Goal: Task Accomplishment & Management: Use online tool/utility

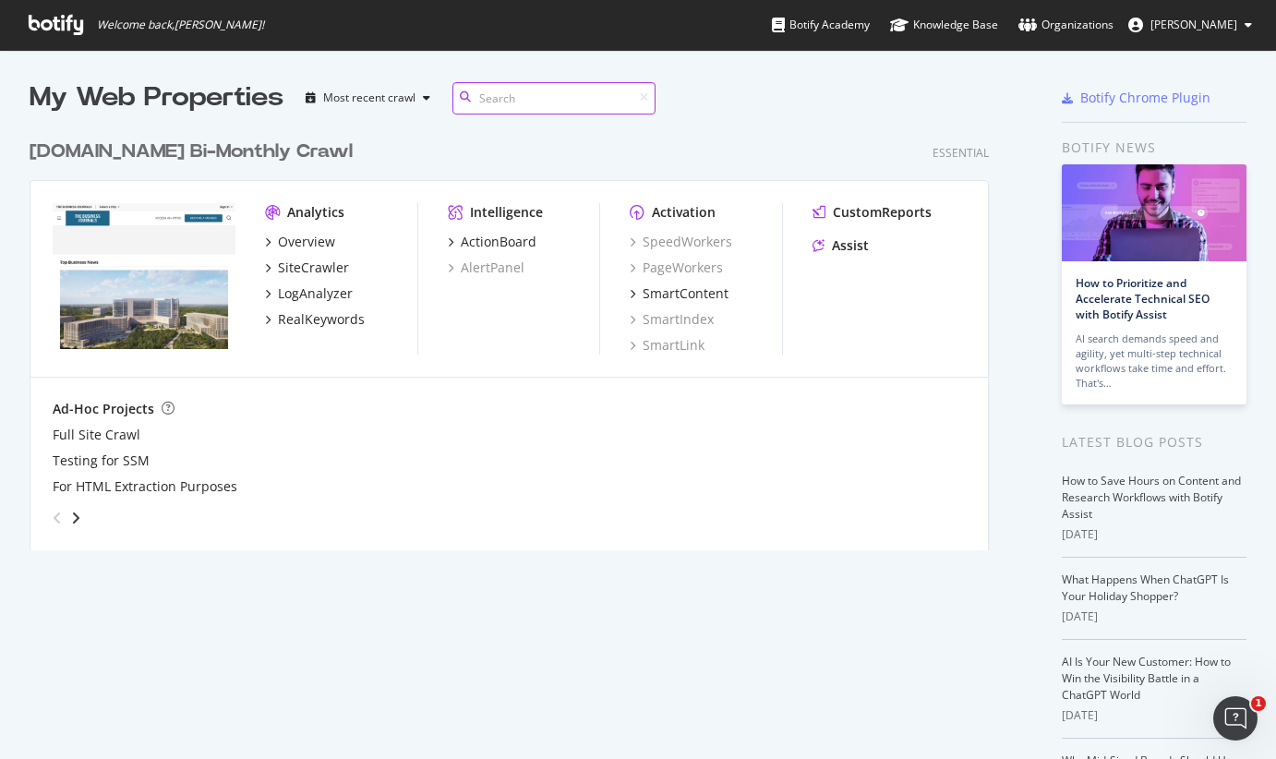
scroll to position [420, 960]
click at [523, 239] on div "ActionBoard" at bounding box center [499, 242] width 76 height 18
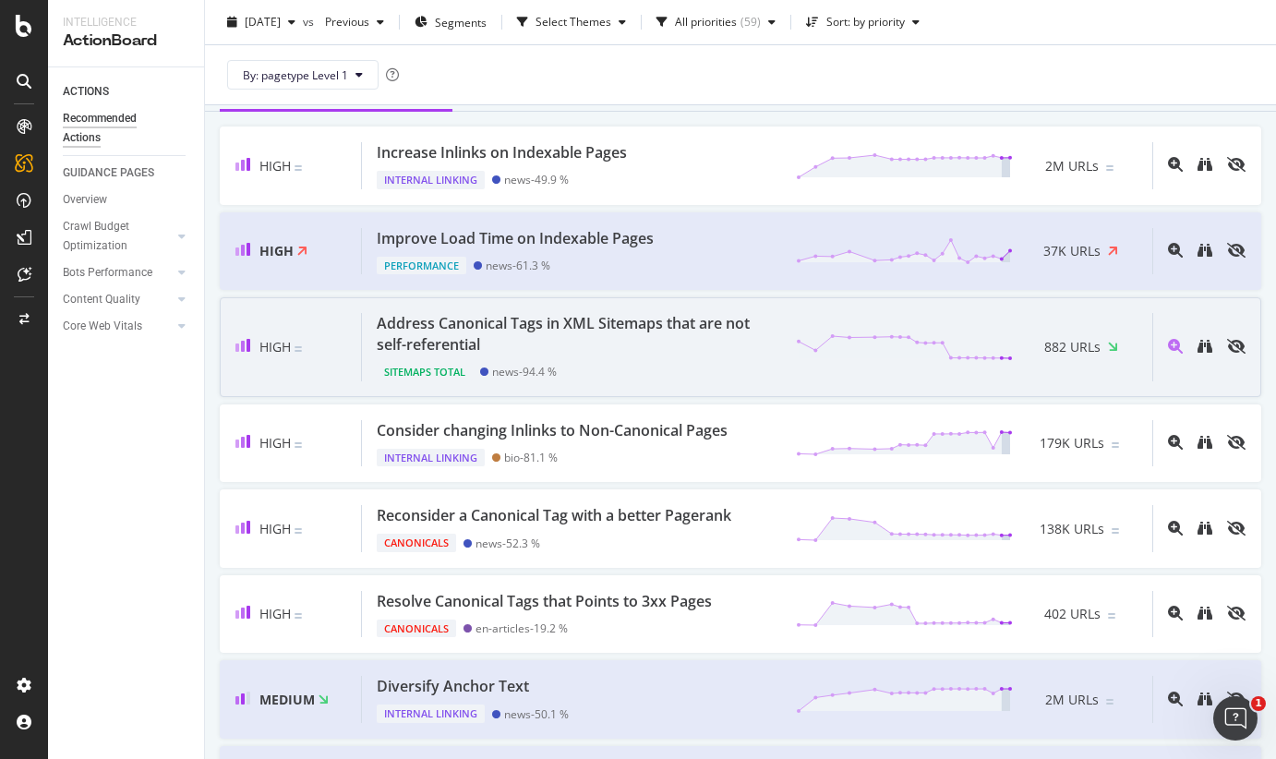
scroll to position [267, 0]
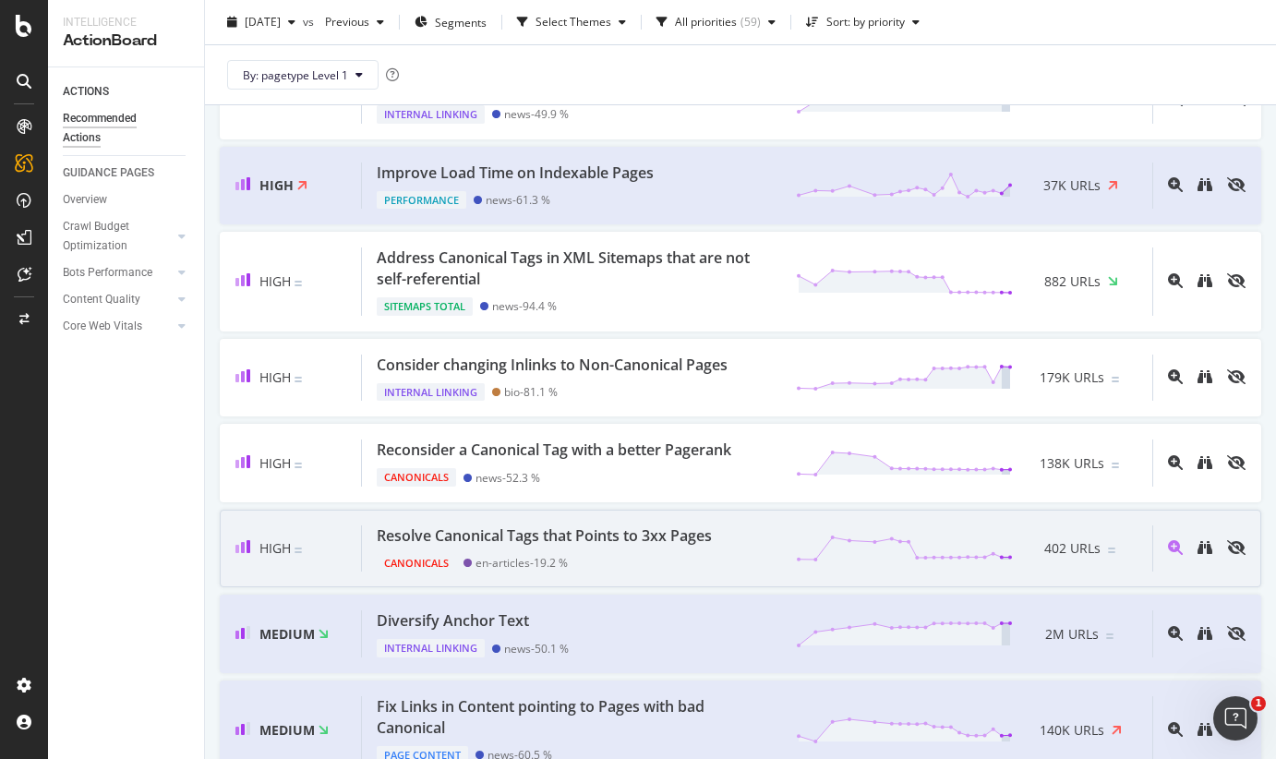
click at [689, 544] on div "Resolve Canonical Tags that Points to 3xx Pages" at bounding box center [544, 535] width 335 height 21
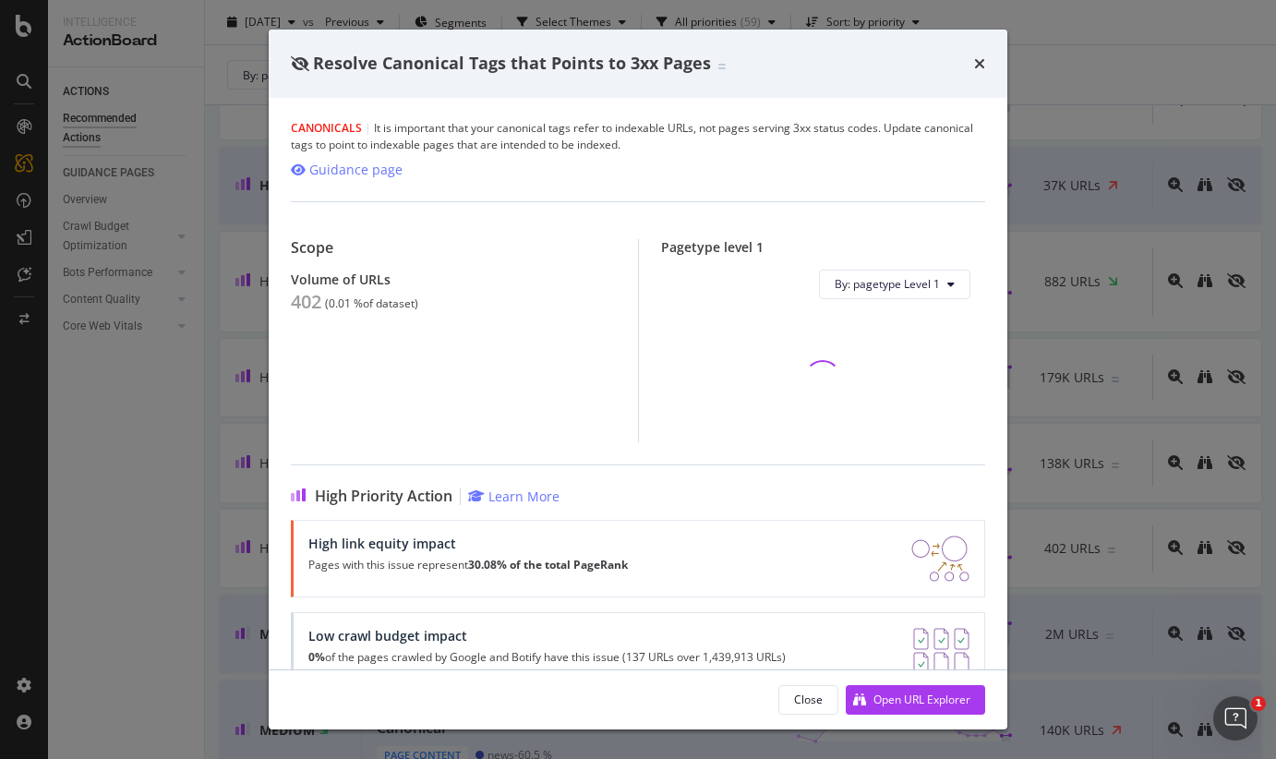
click at [981, 62] on icon "times" at bounding box center [979, 63] width 11 height 15
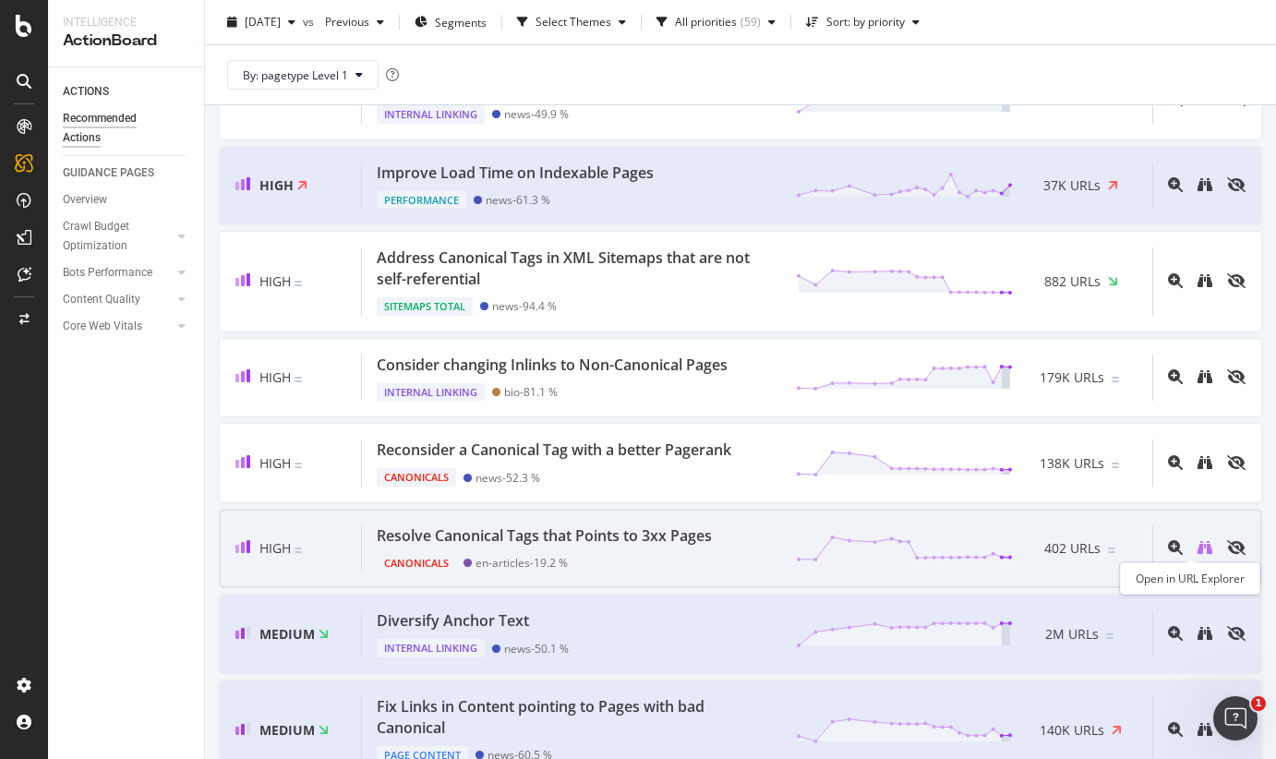
click at [1197, 553] on icon "binoculars" at bounding box center [1204, 547] width 15 height 15
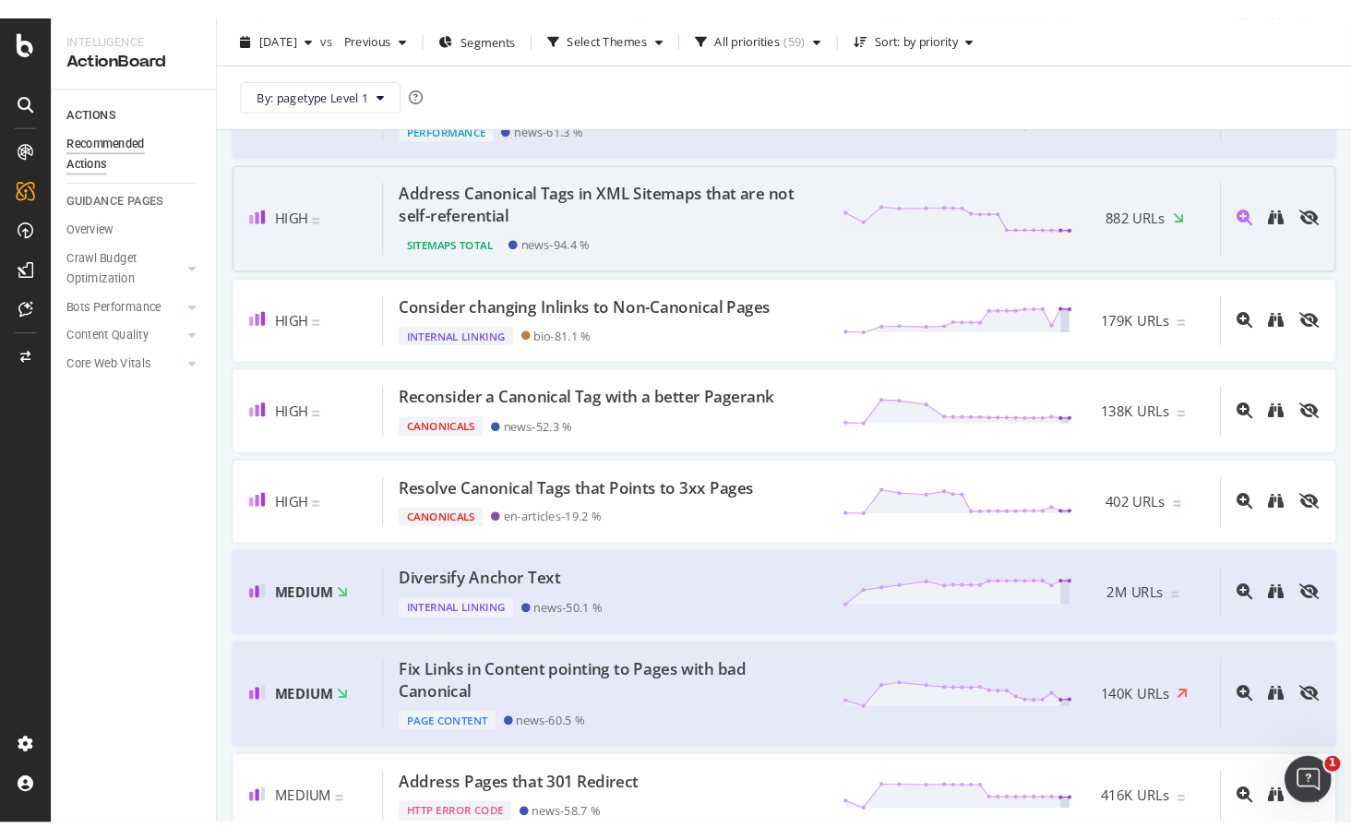
scroll to position [439, 0]
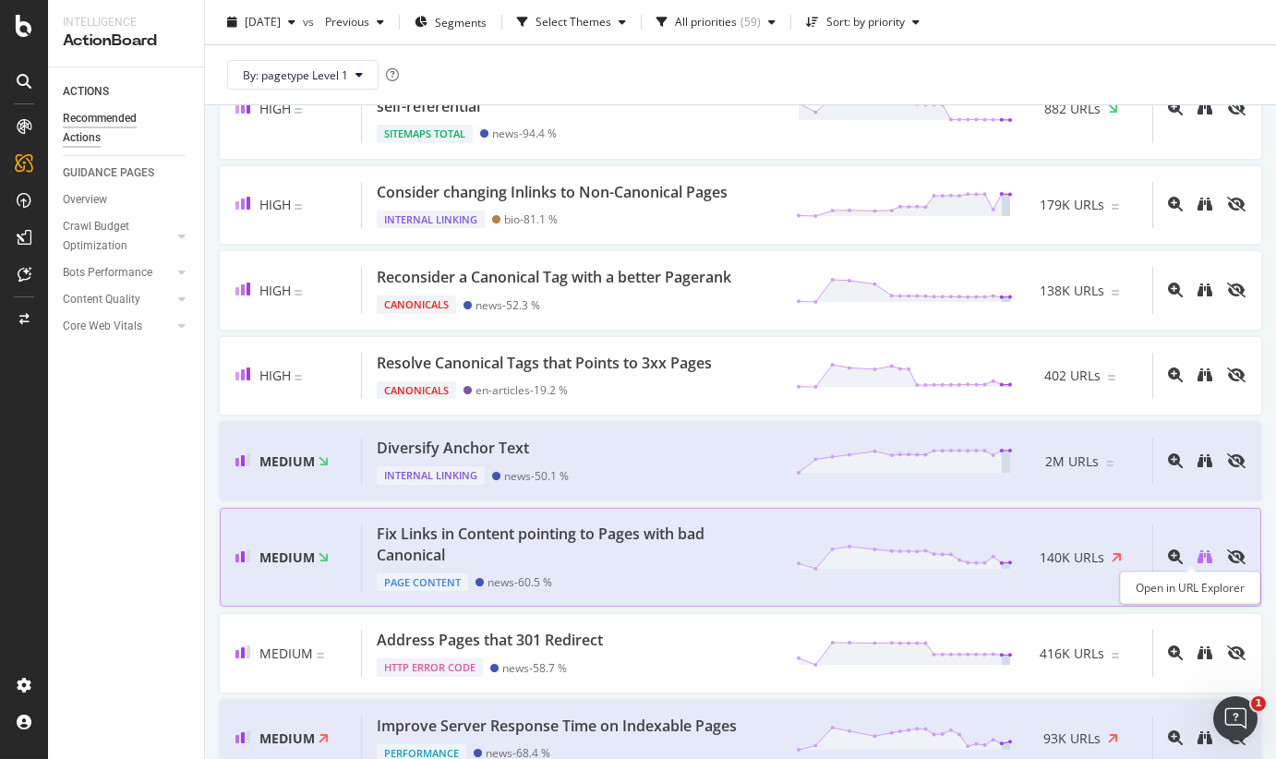
click at [1197, 558] on icon "binoculars" at bounding box center [1204, 556] width 15 height 15
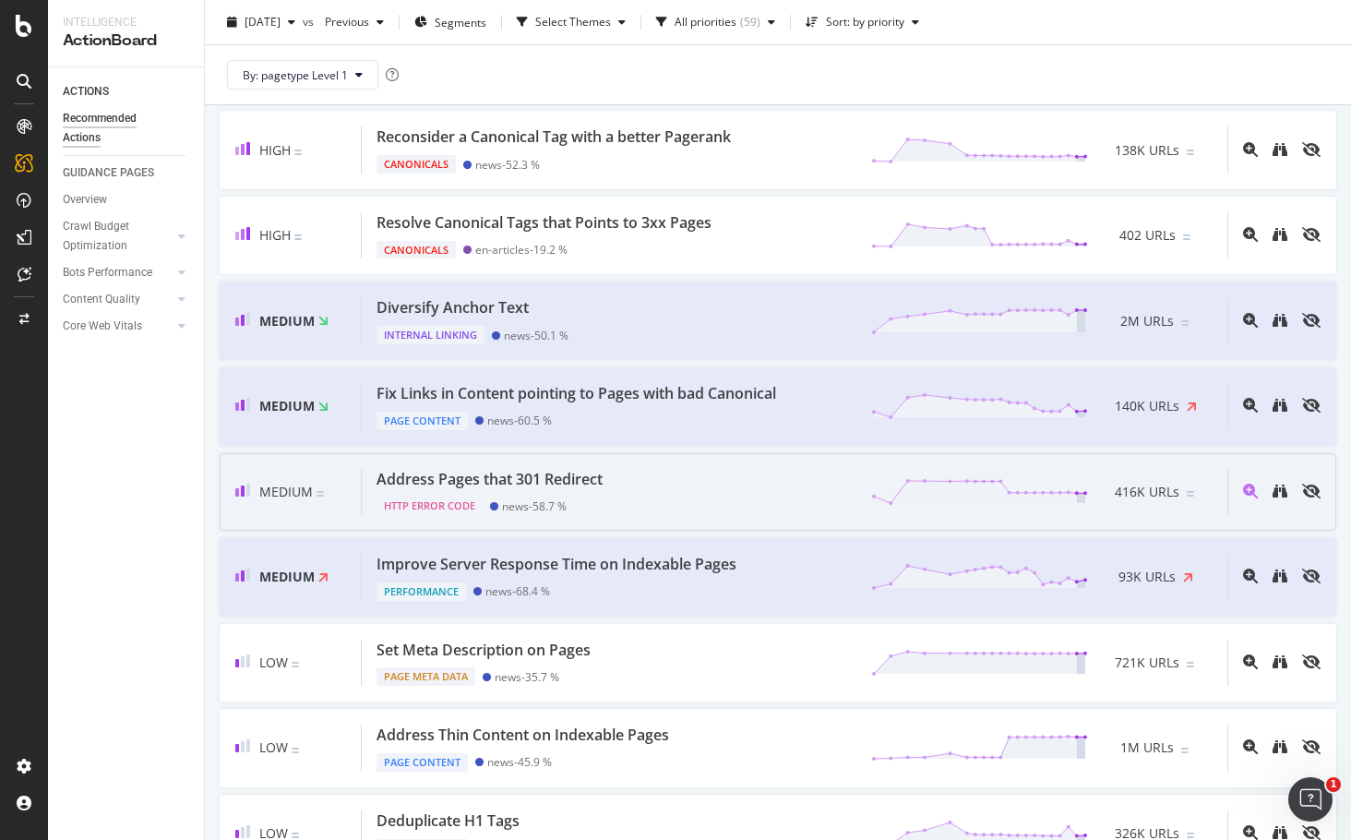
scroll to position [583, 0]
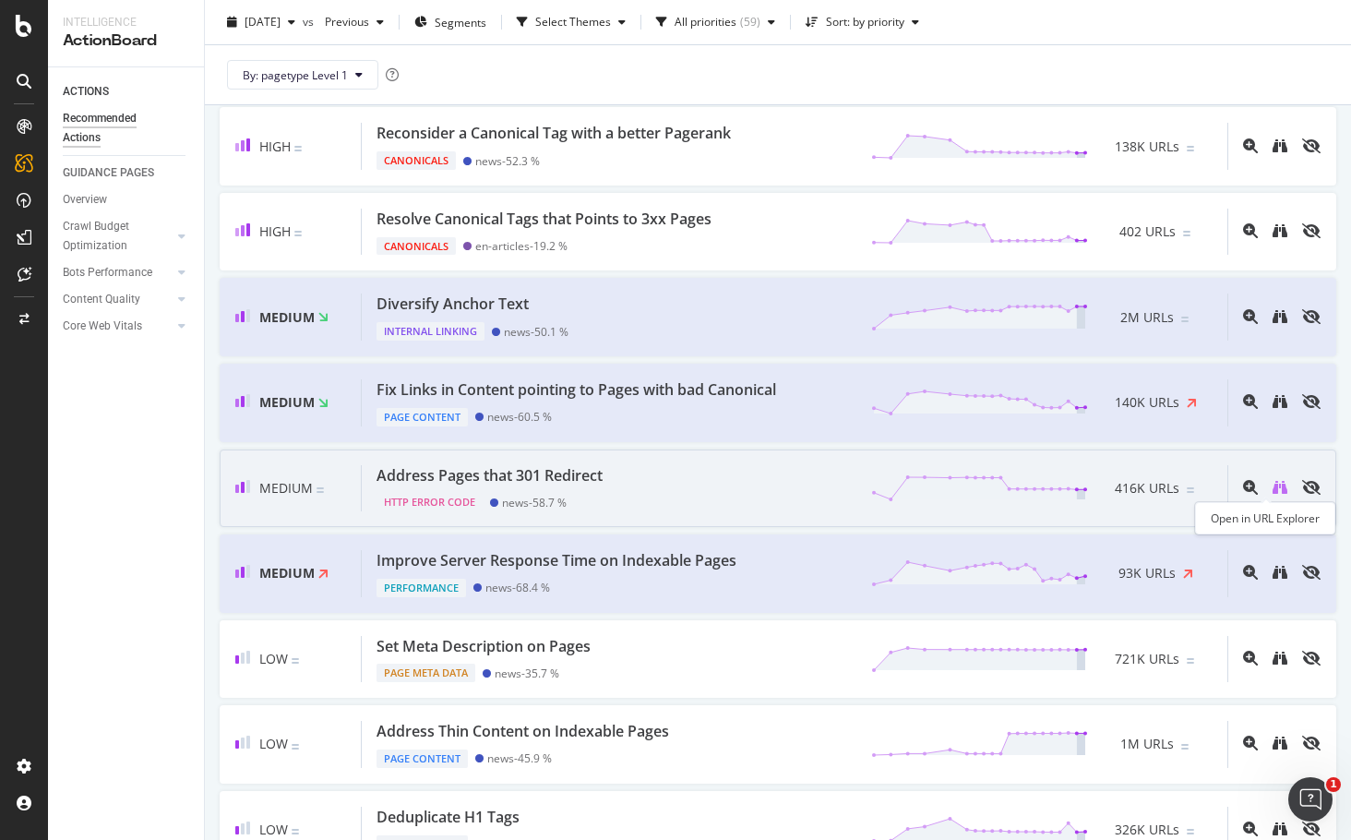
click at [1273, 486] on icon "binoculars" at bounding box center [1280, 487] width 15 height 15
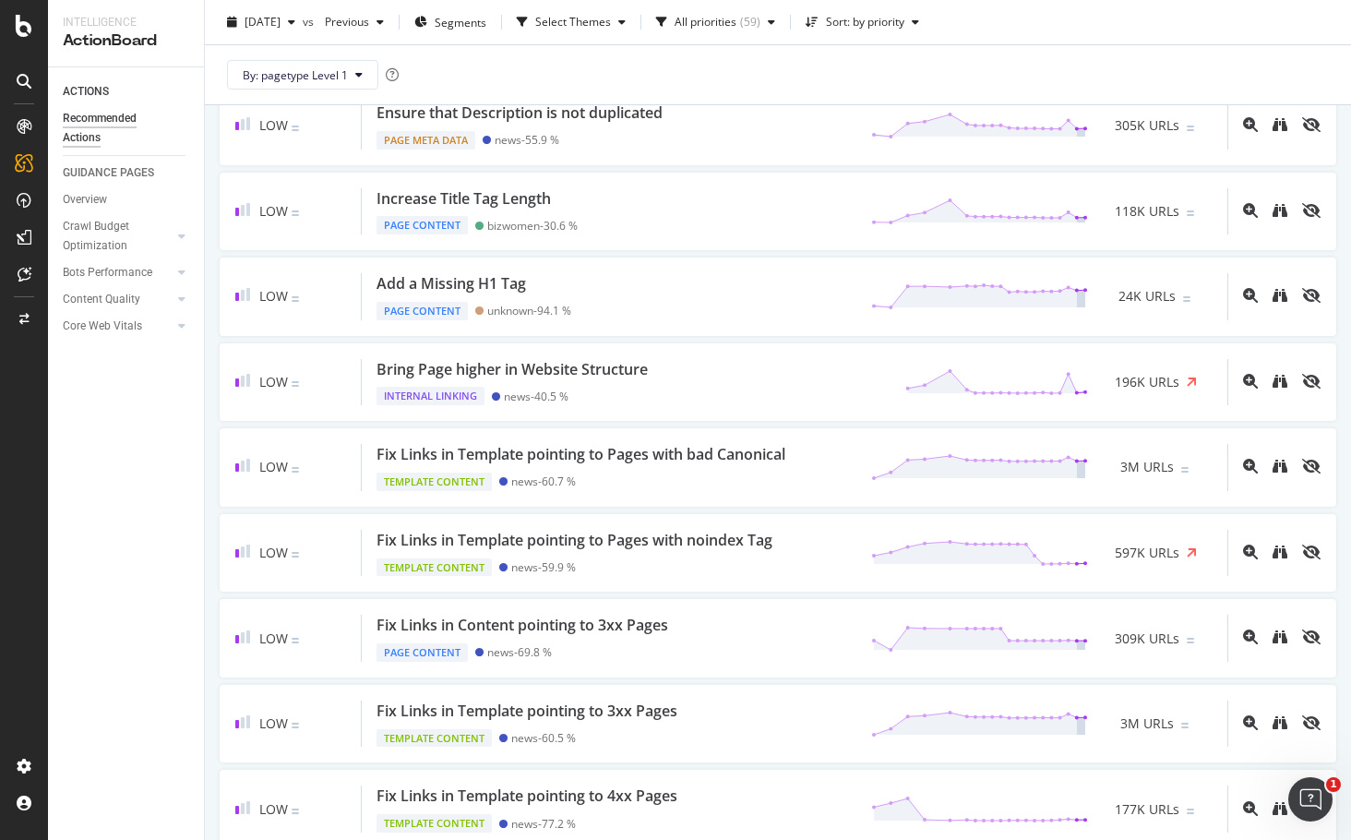
scroll to position [1851, 0]
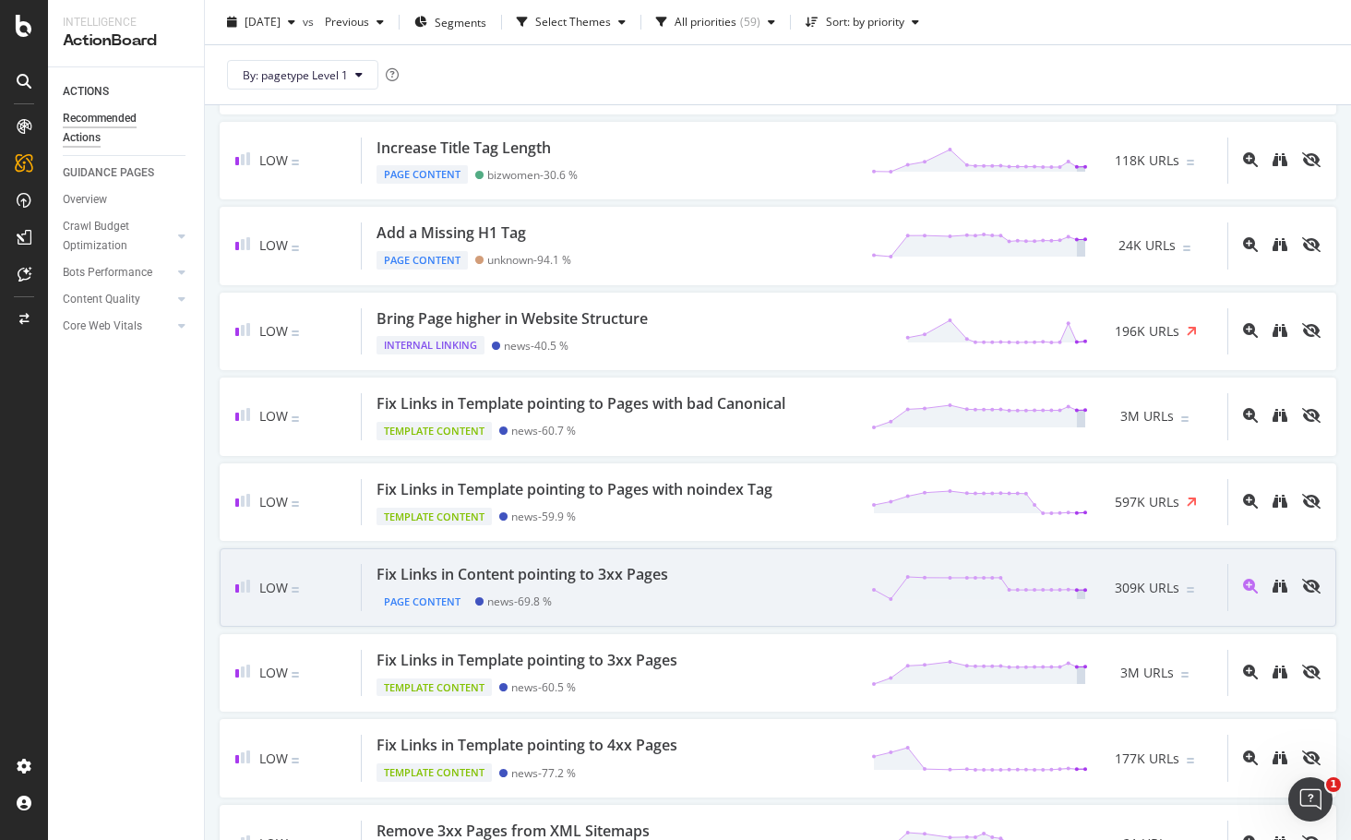
click at [703, 569] on div "Fix Links in Content pointing to 3xx Pages Page Content news - 69.8 % 309K URLs" at bounding box center [795, 587] width 866 height 47
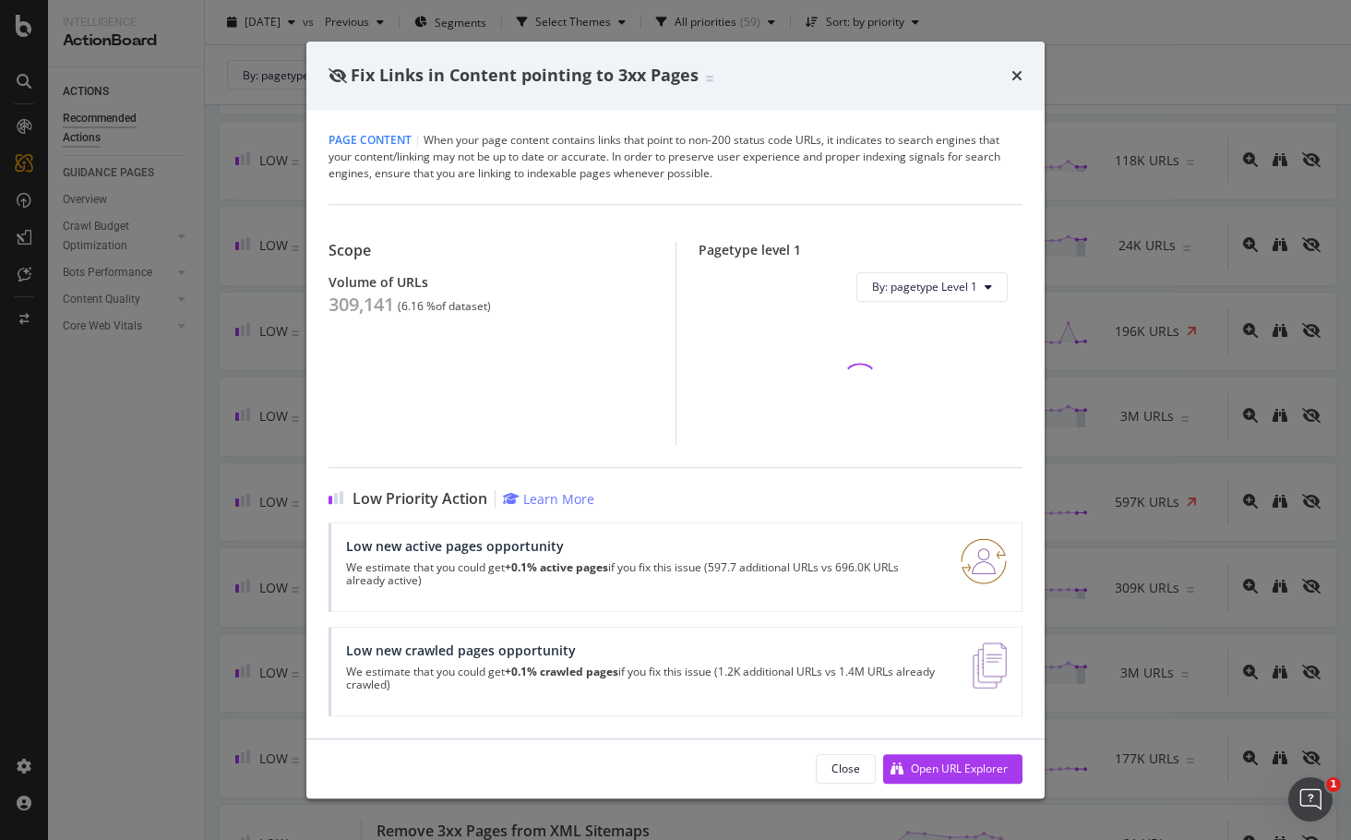
click at [1018, 73] on icon "times" at bounding box center [1017, 75] width 11 height 15
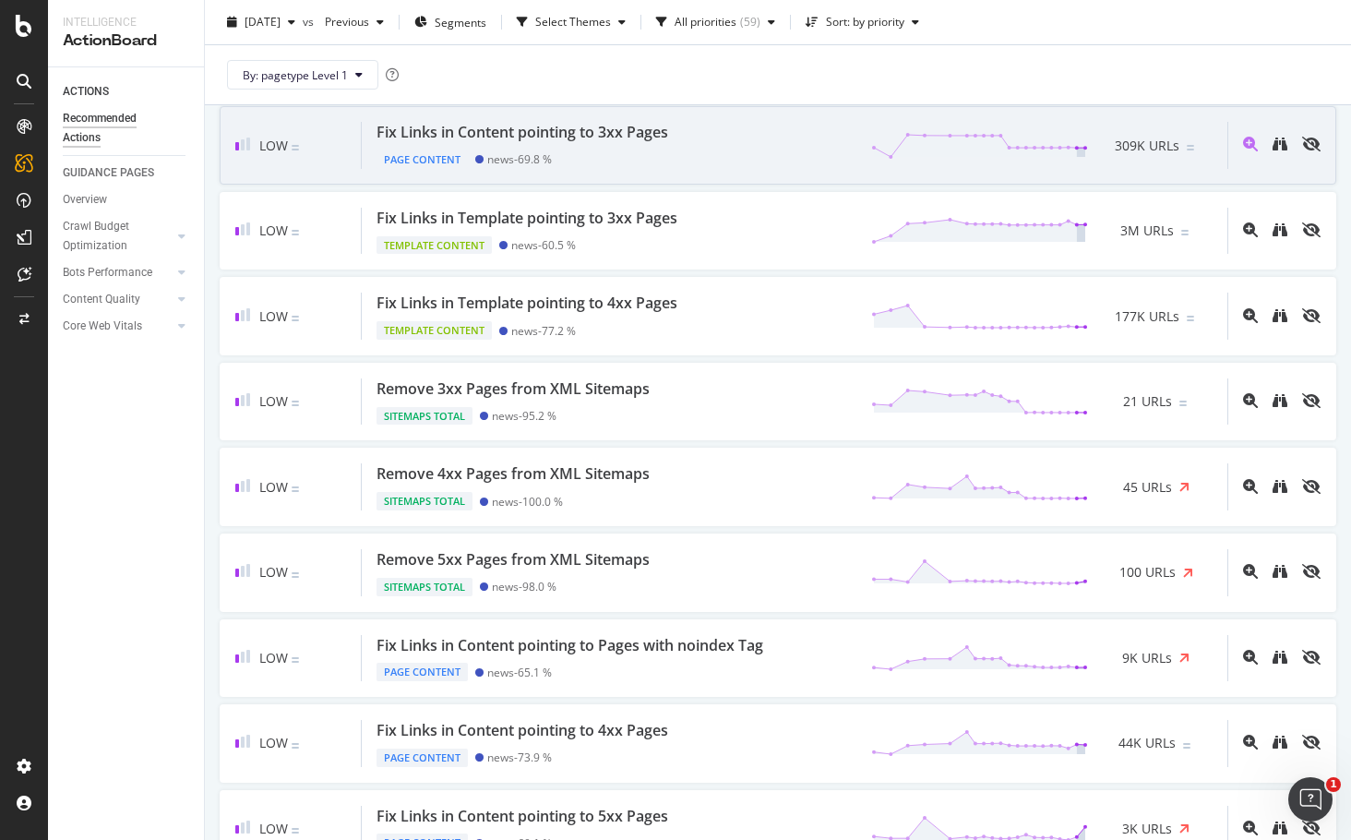
scroll to position [2289, 0]
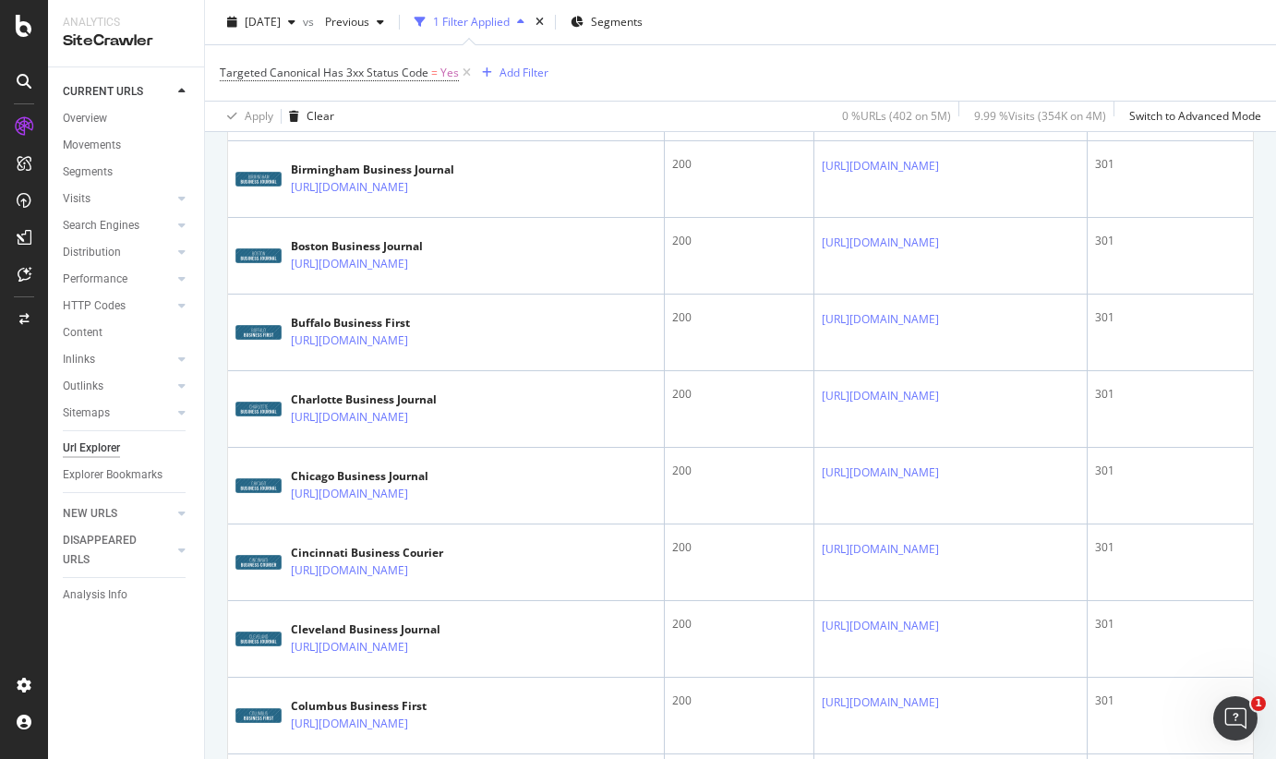
scroll to position [1028, 0]
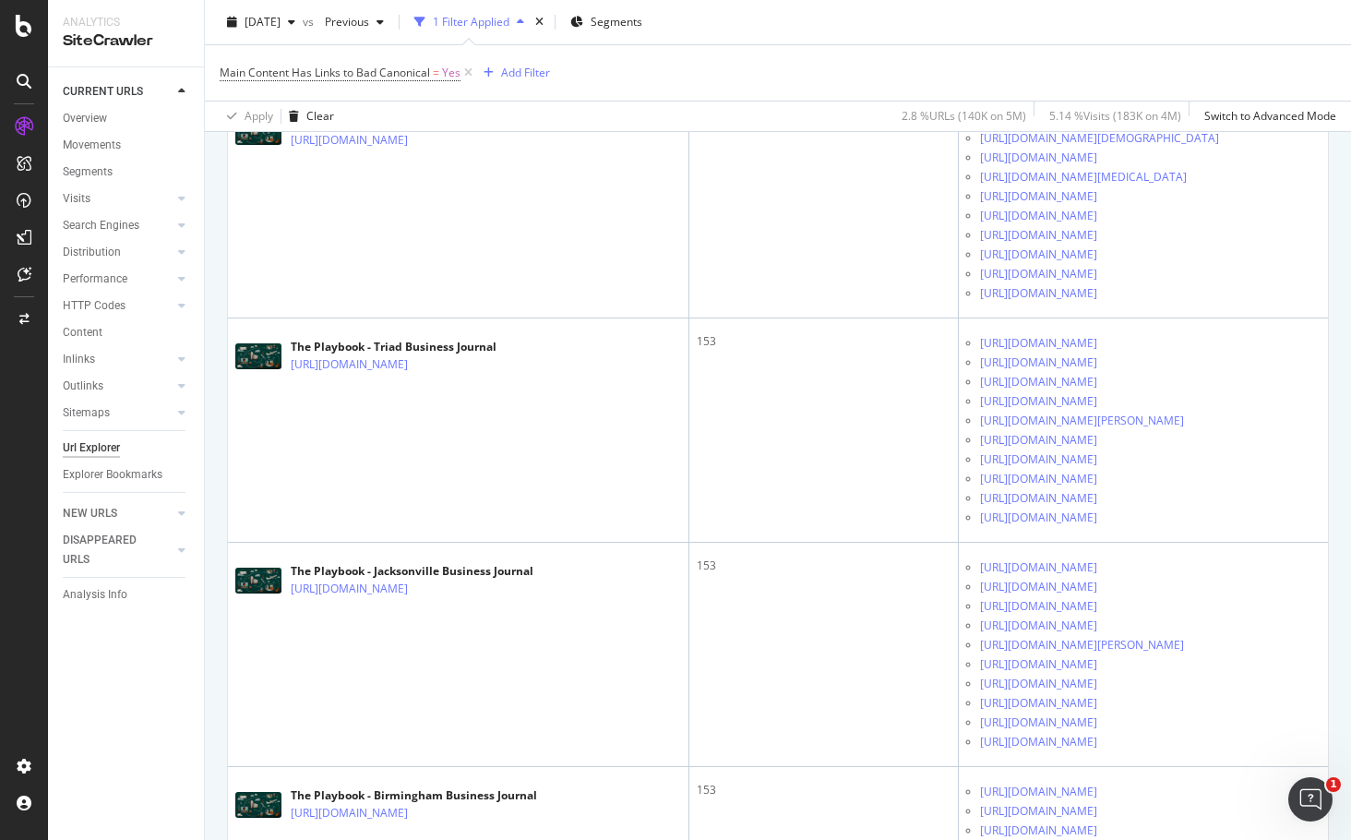
scroll to position [2205, 0]
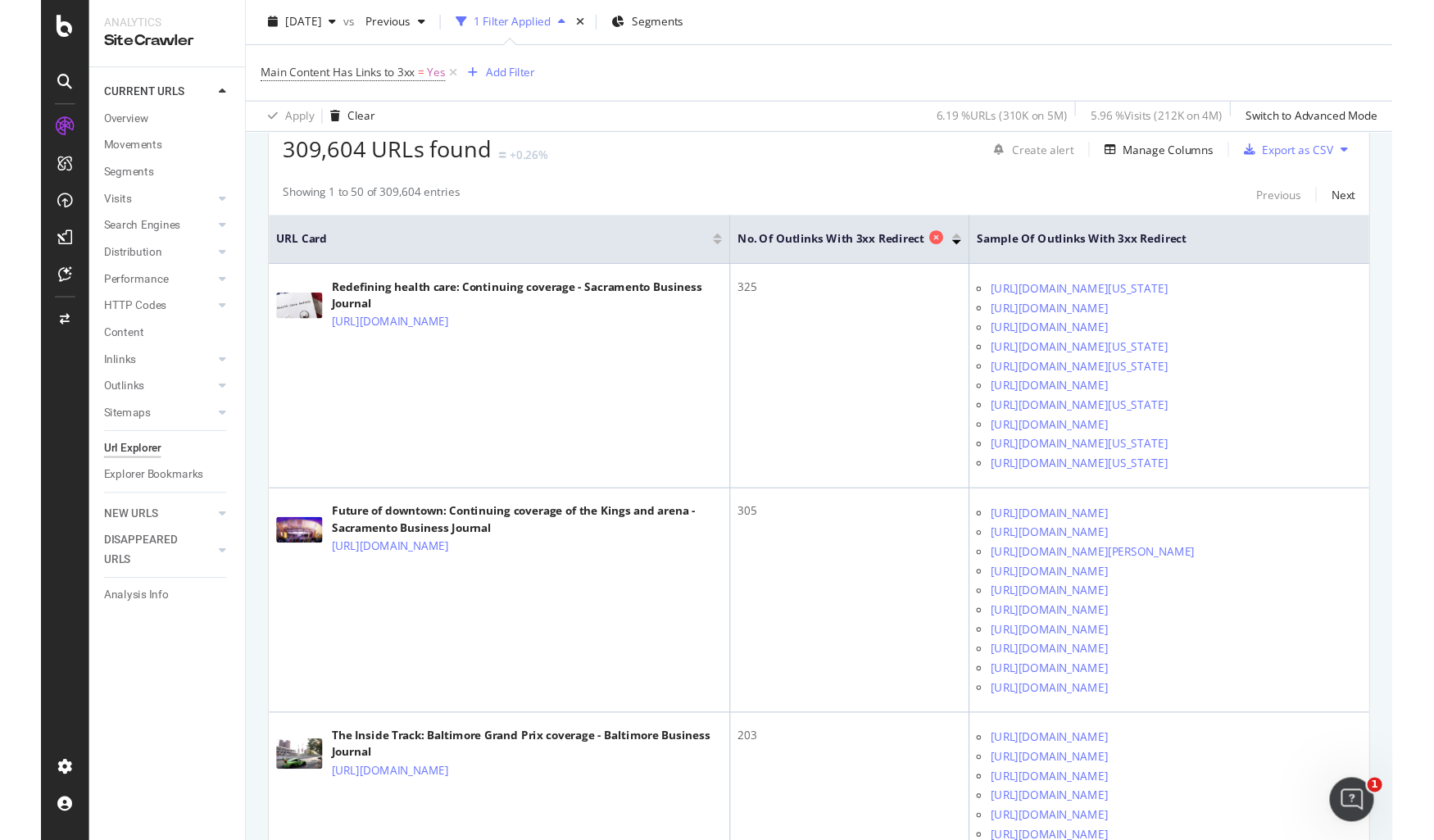
scroll to position [305, 0]
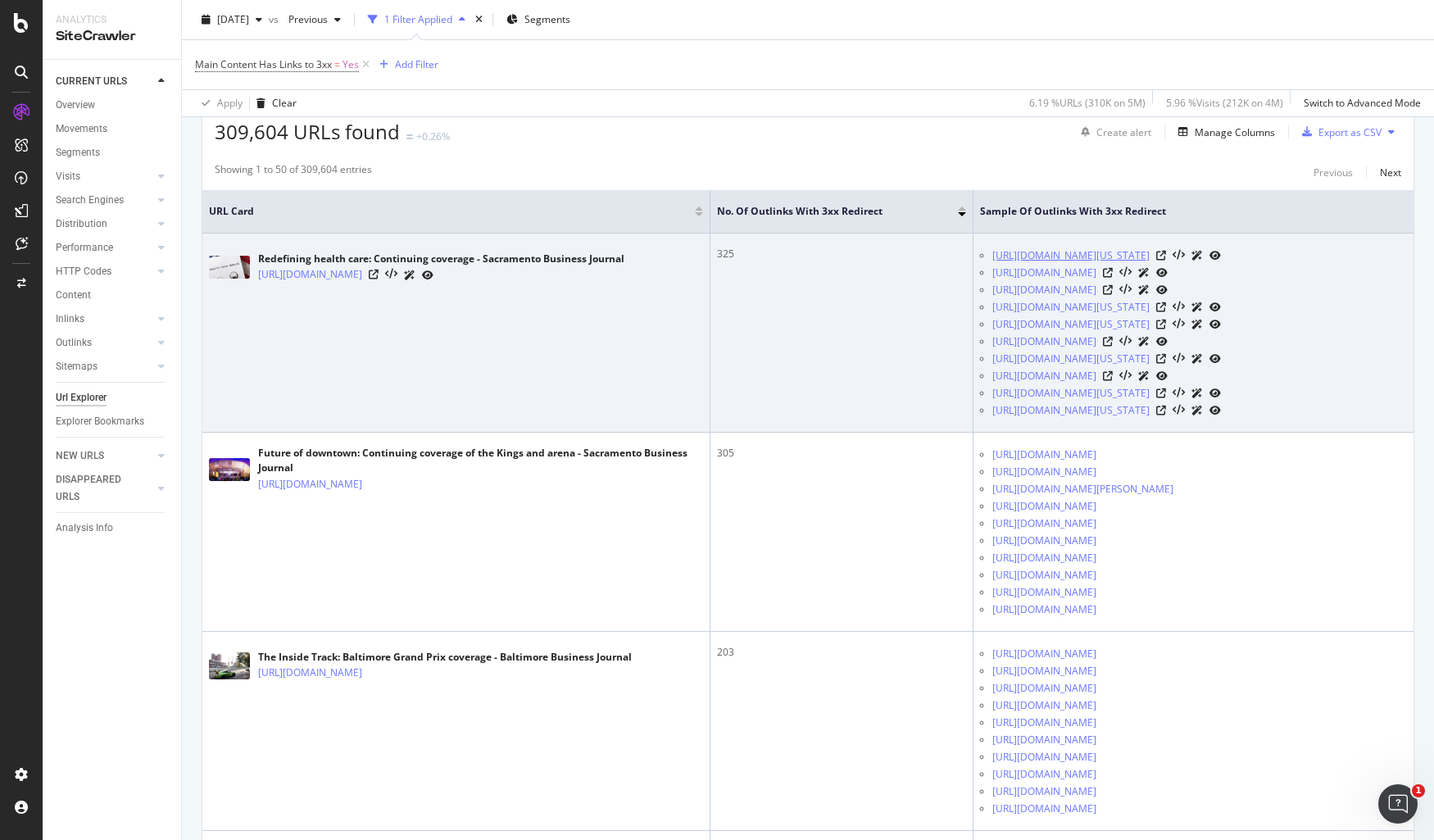
drag, startPoint x: 941, startPoint y: 251, endPoint x: 1083, endPoint y: 272, distance: 143.5
click at [1084, 272] on ul "http://www.bizjournals.com/sacramento/news/2013/06/25/covered-california-pediat…" at bounding box center [1193, 333] width 427 height 172
copy link "http://www.bizjournals.com/sacramento/news/2013/06/25/covered-california-pediat…"
click at [638, 359] on td "Redefining health care: Continuing coverage - Sacramento Business Journal https…" at bounding box center [456, 333] width 508 height 199
drag, startPoint x: 257, startPoint y: 266, endPoint x: 361, endPoint y: 284, distance: 105.5
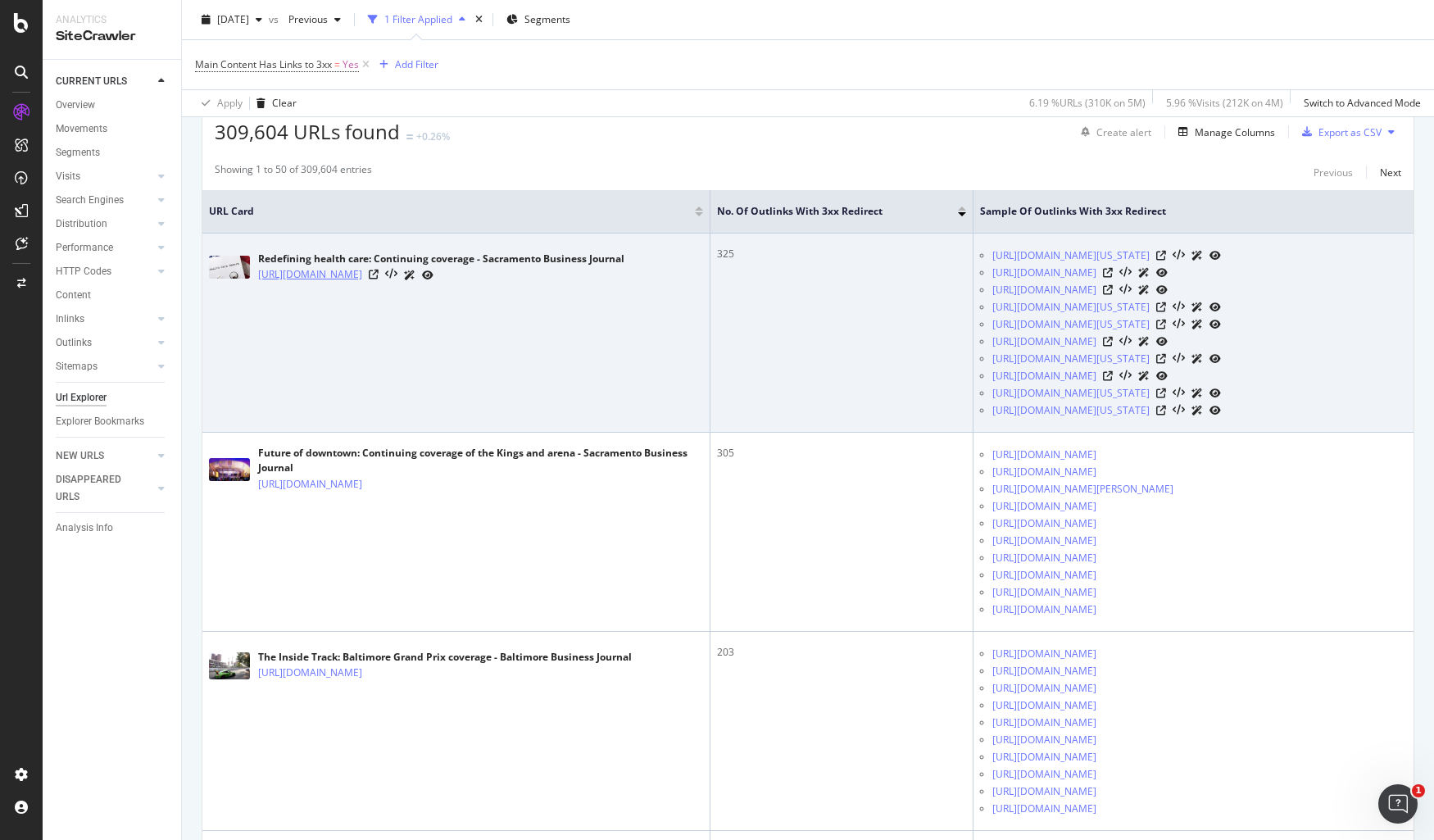
click at [361, 284] on div "Redefining health care: Continuing coverage - Sacramento Business Journal https…" at bounding box center [456, 267] width 495 height 41
copy link "https://www.bizjournals.com/sacramento/feature/redefining-health-care-reform-co…"
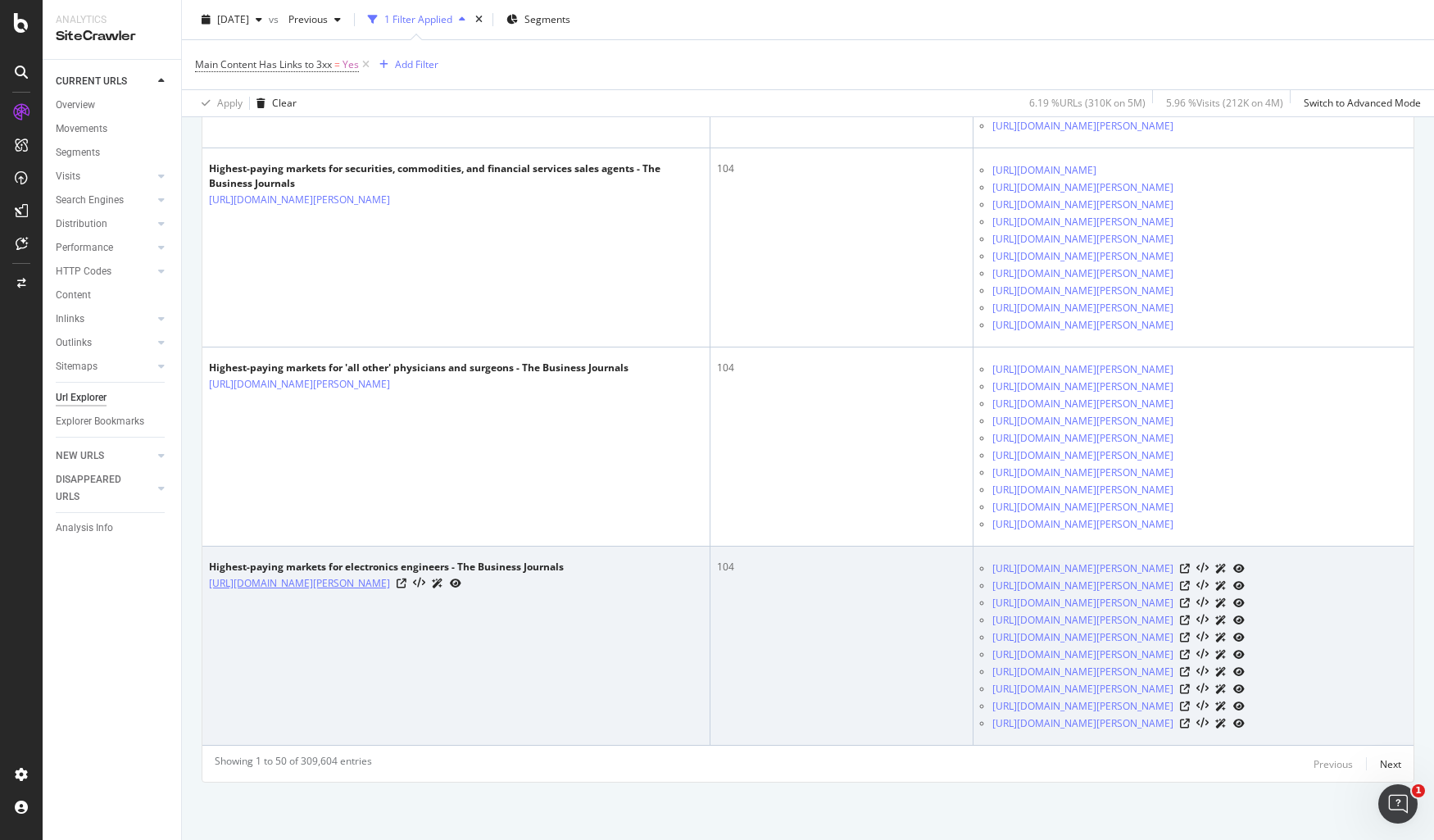
scroll to position [16767, 0]
drag, startPoint x: 207, startPoint y: 450, endPoint x: 282, endPoint y: 465, distance: 76.5
click at [282, 547] on td "Highest-paying markets for electronics engineers - The Business Journals https:…" at bounding box center [456, 646] width 508 height 199
copy link "https://www.bizjournals.com/bizjournals/on-numbers/scott-thomas/2013/04/pay-in-…"
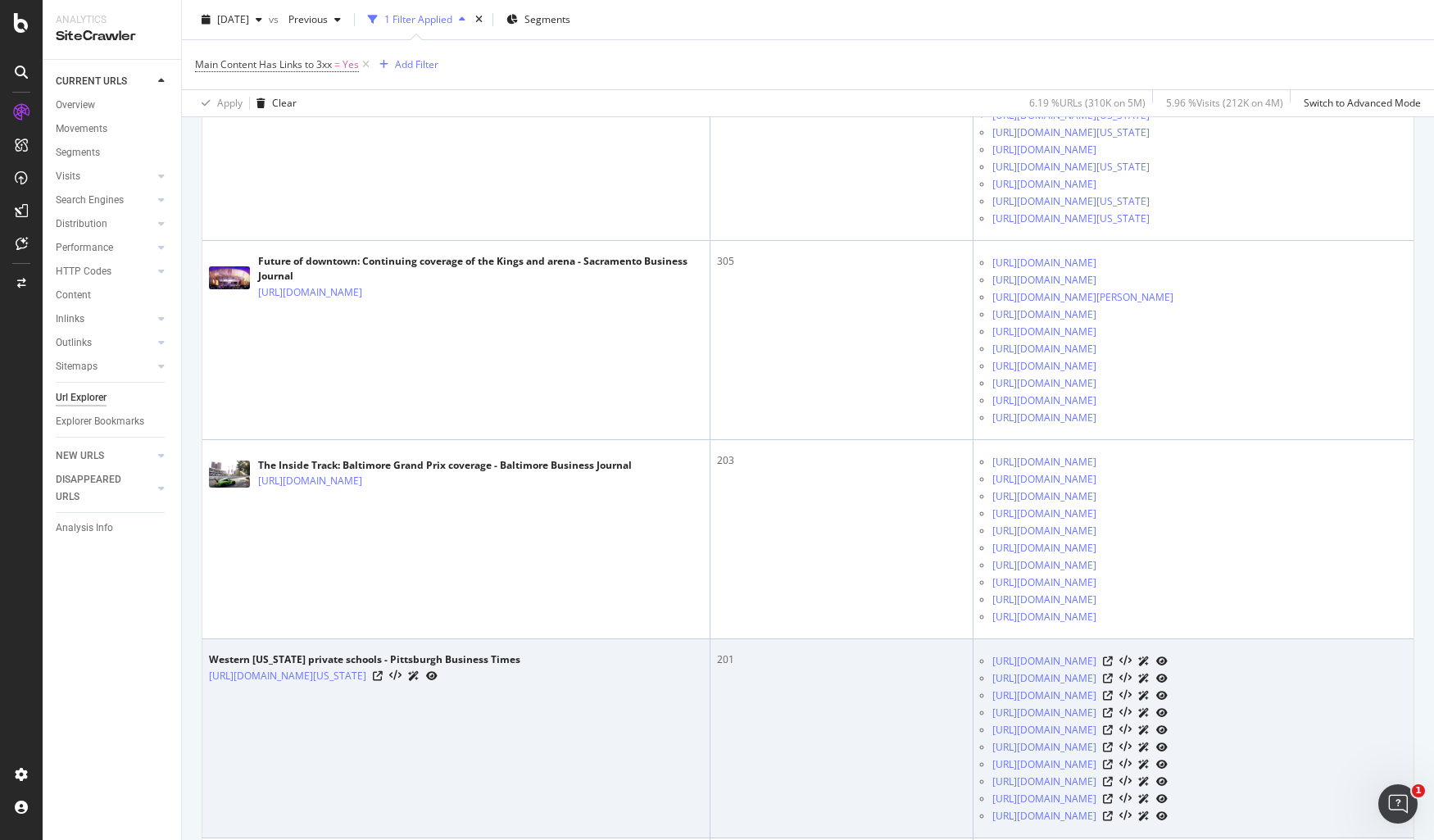
scroll to position [0, 0]
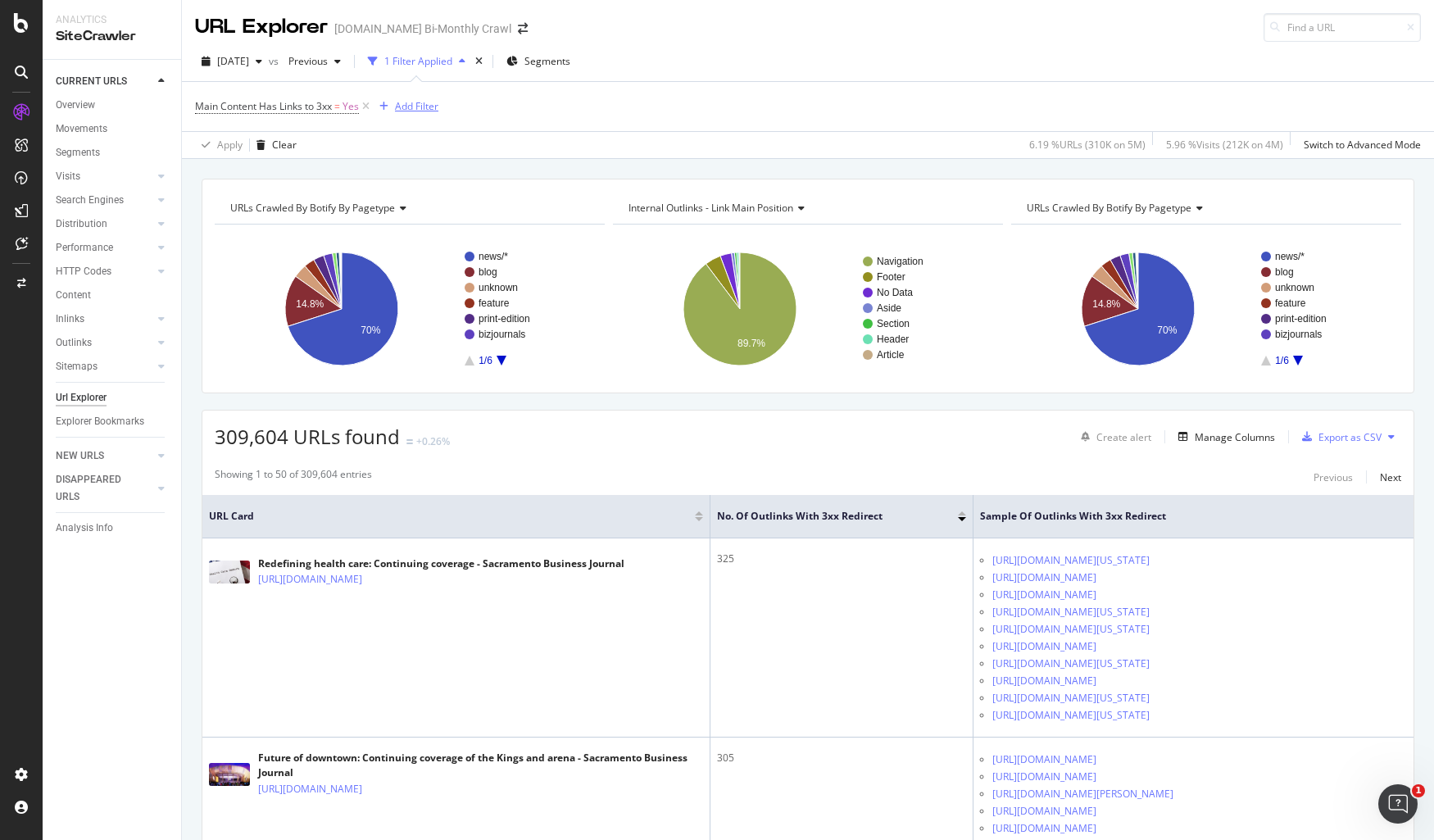
click at [420, 111] on div "Add Filter" at bounding box center [416, 107] width 44 height 14
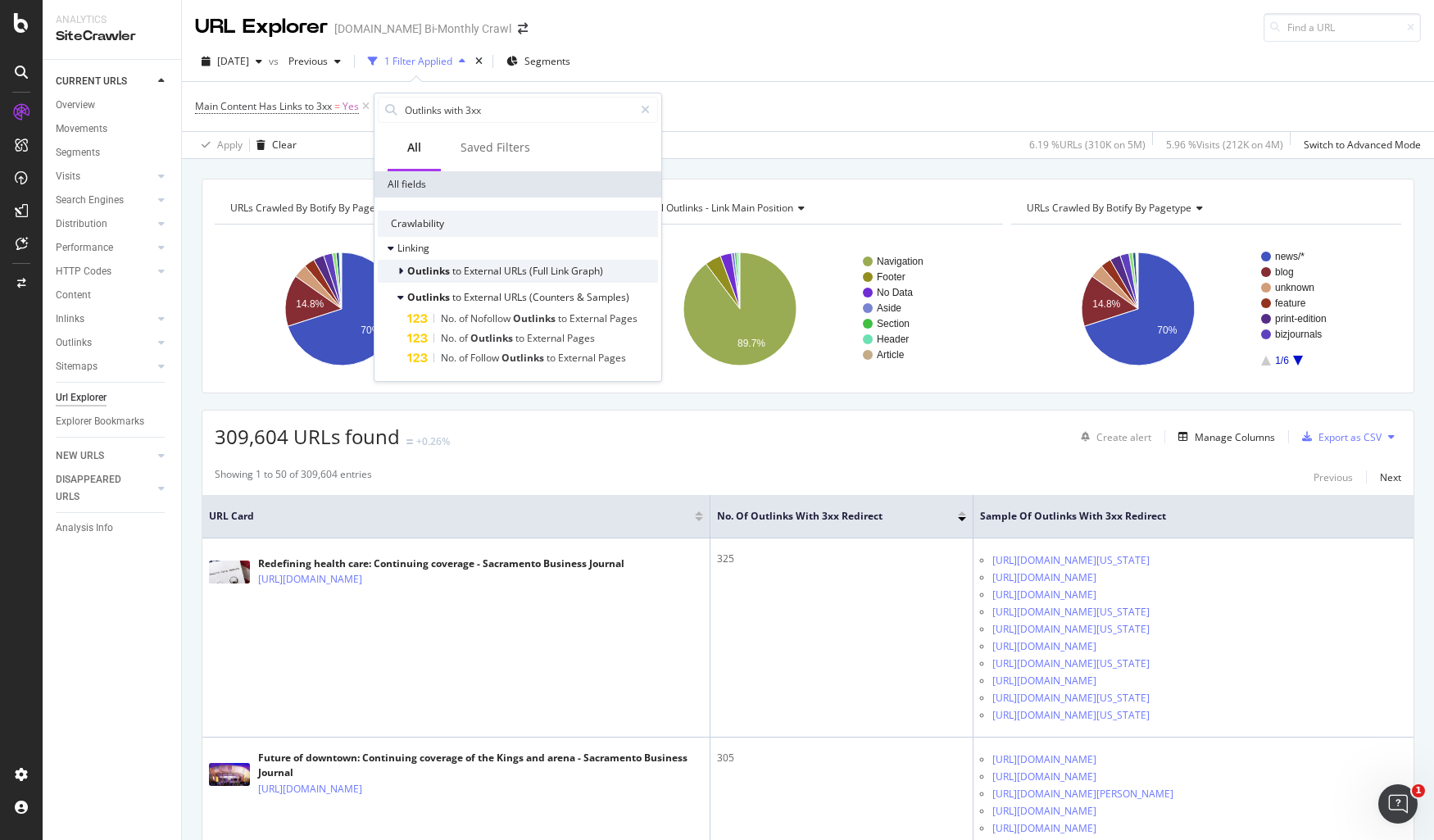
type input "Outlinks with 3xx"
click at [394, 273] on div "Outlinks to External URLs (Full Link Graph)" at bounding box center [491, 271] width 226 height 16
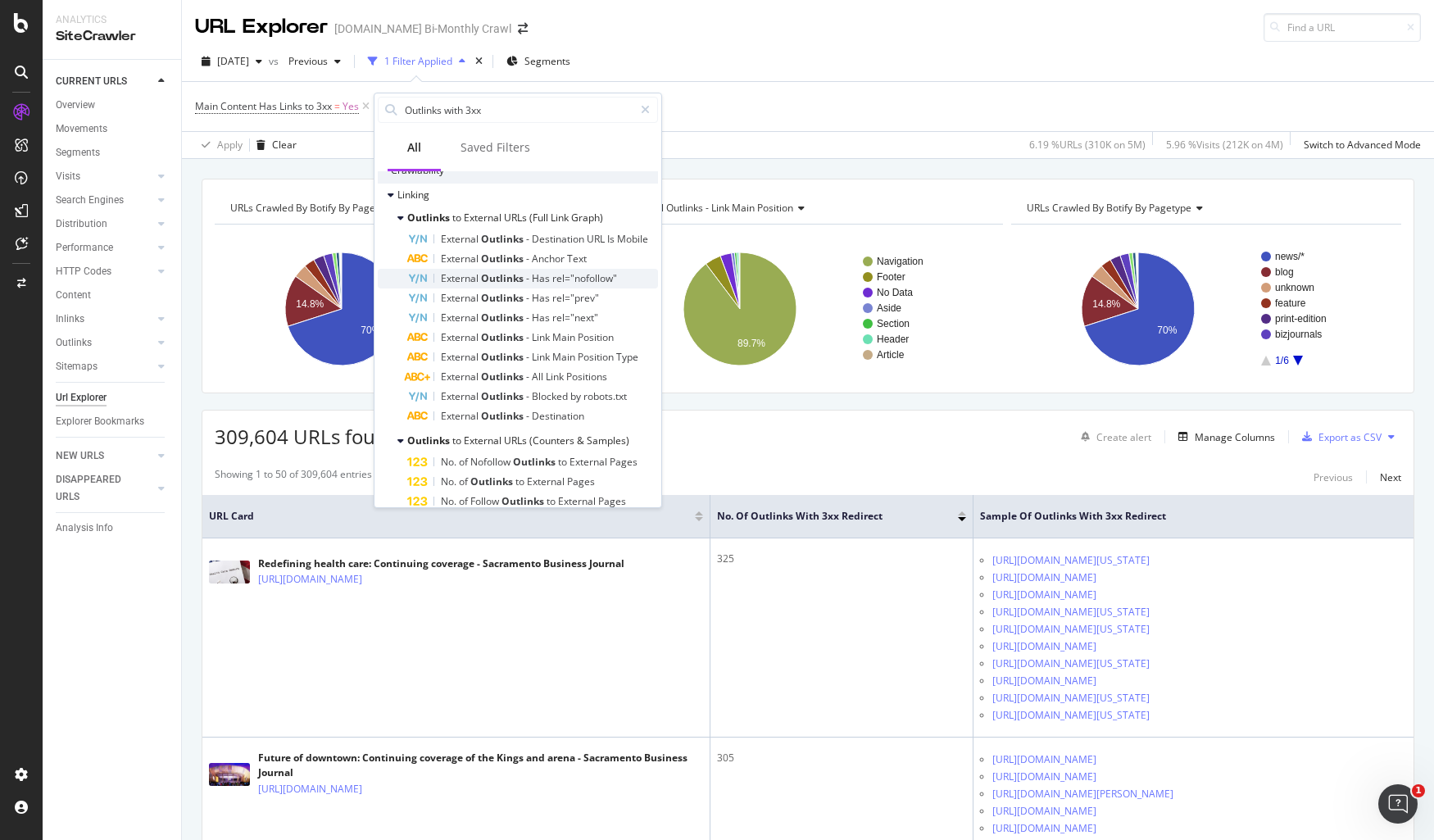
scroll to position [70, 0]
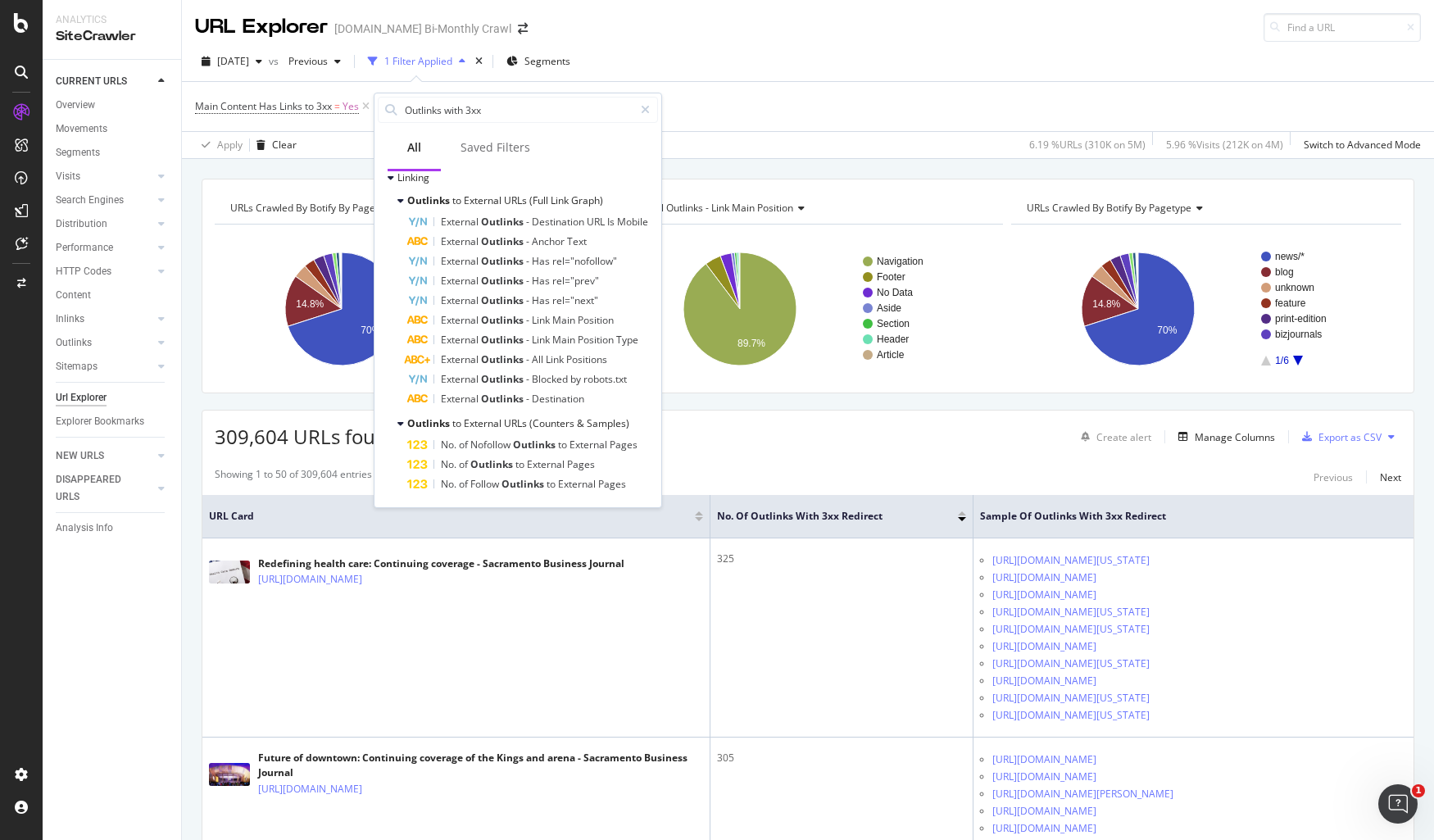
click at [718, 104] on div "Main Content Has Links to 3xx = Yes Add Filter" at bounding box center [808, 106] width 1226 height 49
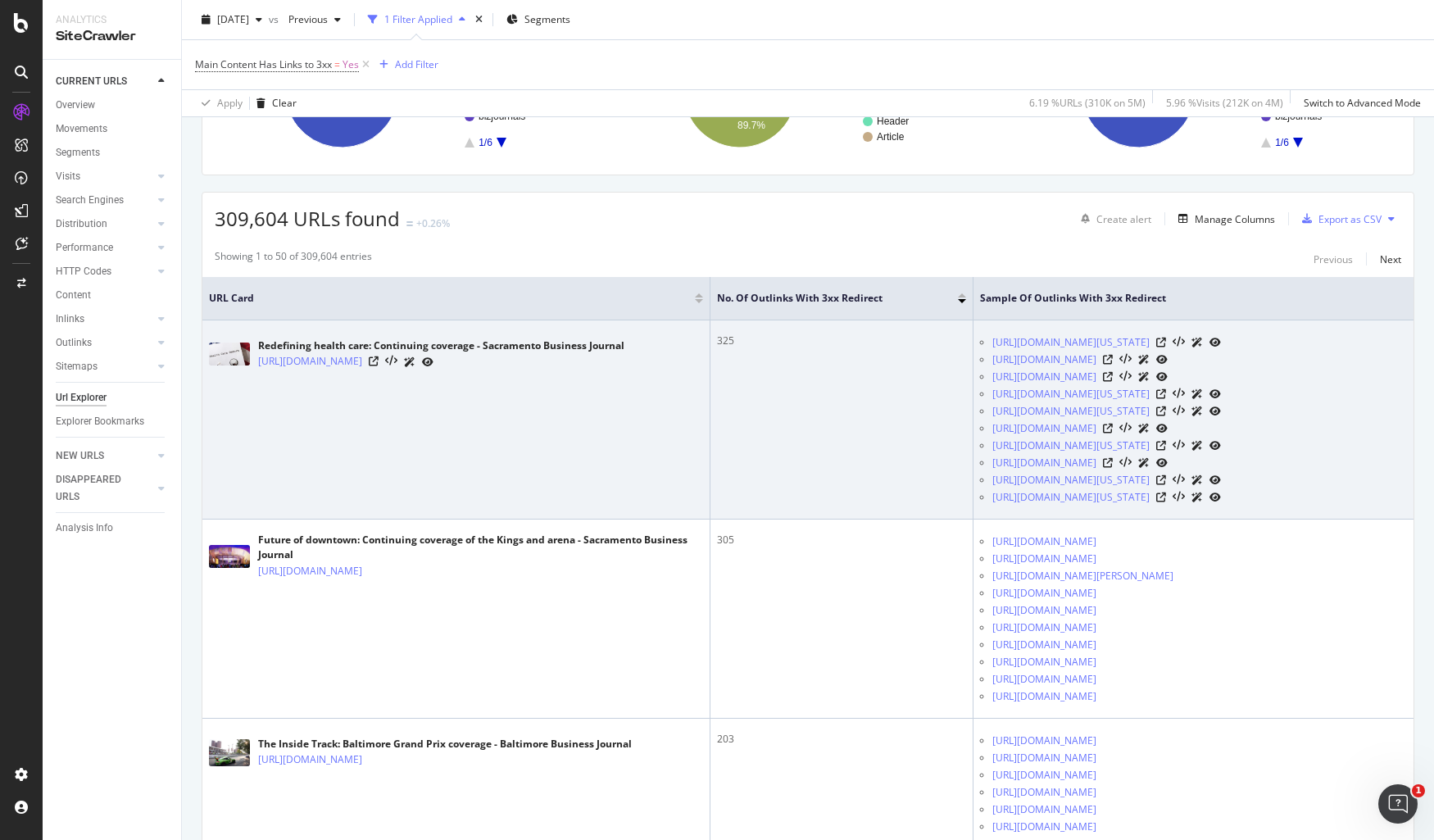
scroll to position [218, 0]
drag, startPoint x: 942, startPoint y: 341, endPoint x: 1055, endPoint y: 357, distance: 114.1
click at [1055, 357] on ul "http://www.bizjournals.com/sacramento/news/2013/06/25/covered-california-pediat…" at bounding box center [1193, 419] width 427 height 172
copy link "http://www.bizjournals.com/sacramento/news/2013/06/25/covered-california-pediat…"
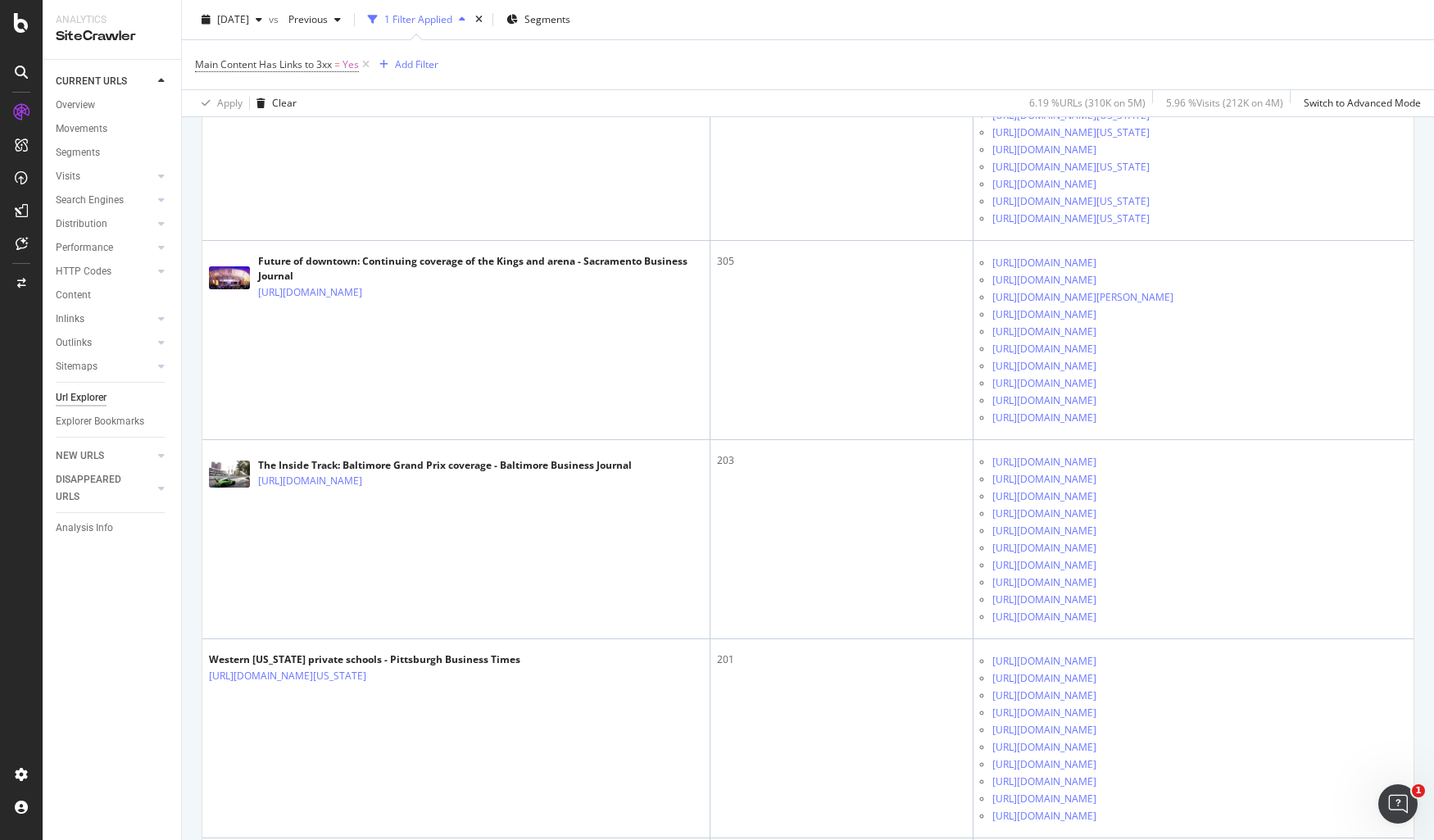
scroll to position [0, 0]
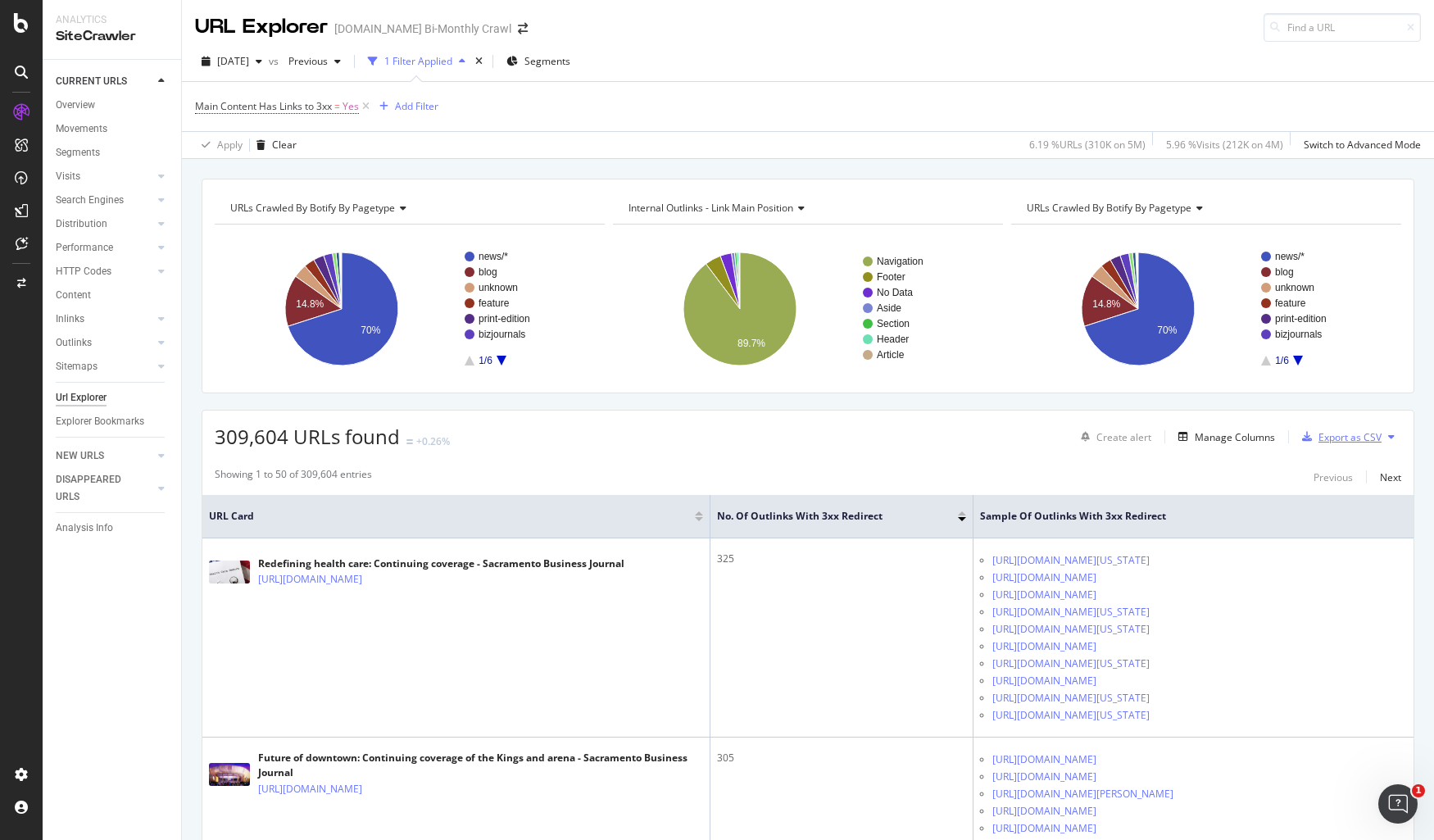
click at [1199, 432] on div "Export as CSV" at bounding box center [1350, 438] width 63 height 14
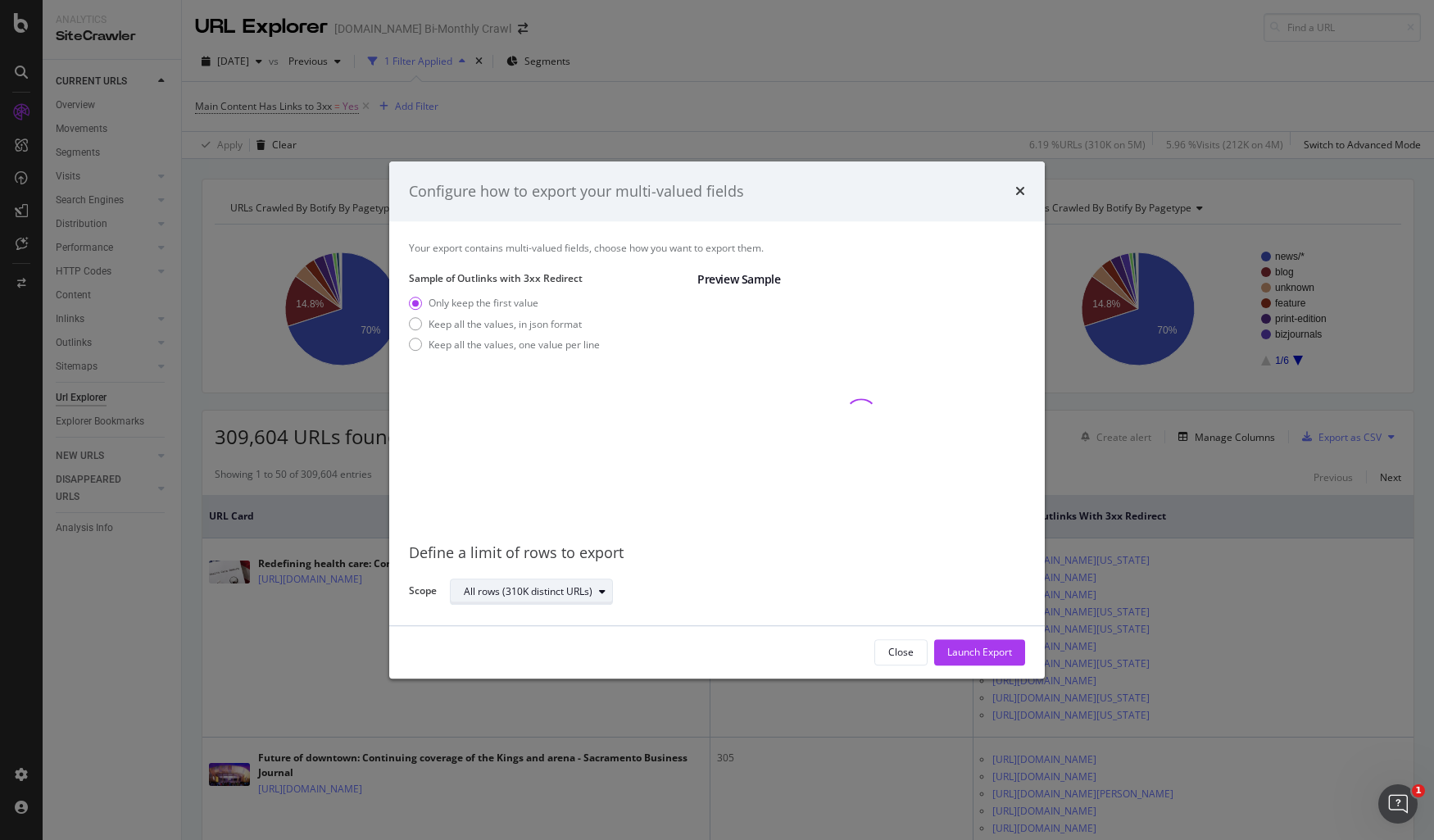
click at [596, 582] on div "All rows (310K distinct URLs)" at bounding box center [537, 591] width 148 height 23
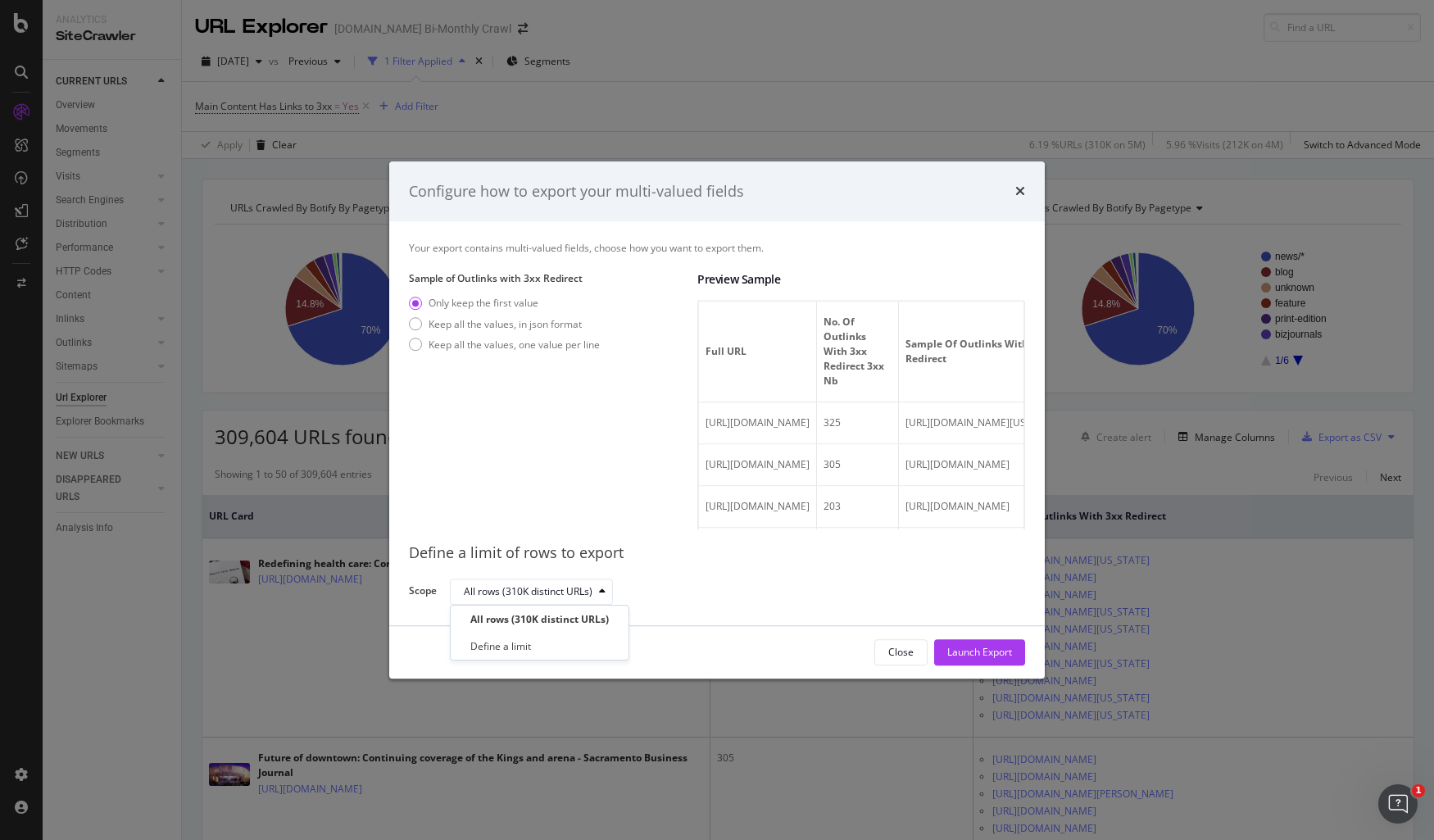
click at [580, 639] on div "Define a limit" at bounding box center [540, 646] width 165 height 20
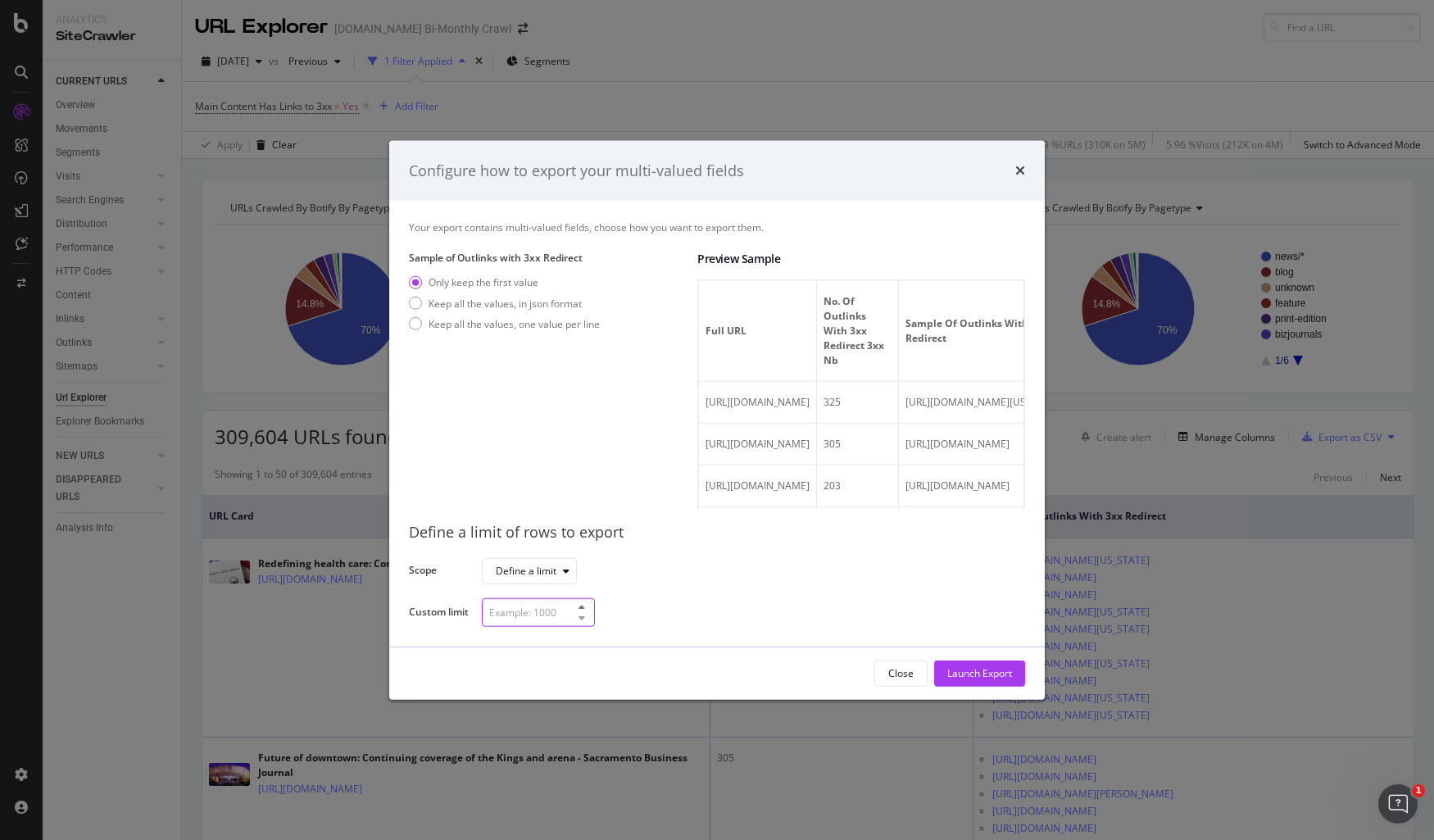
click at [551, 614] on input "modal" at bounding box center [538, 613] width 113 height 28
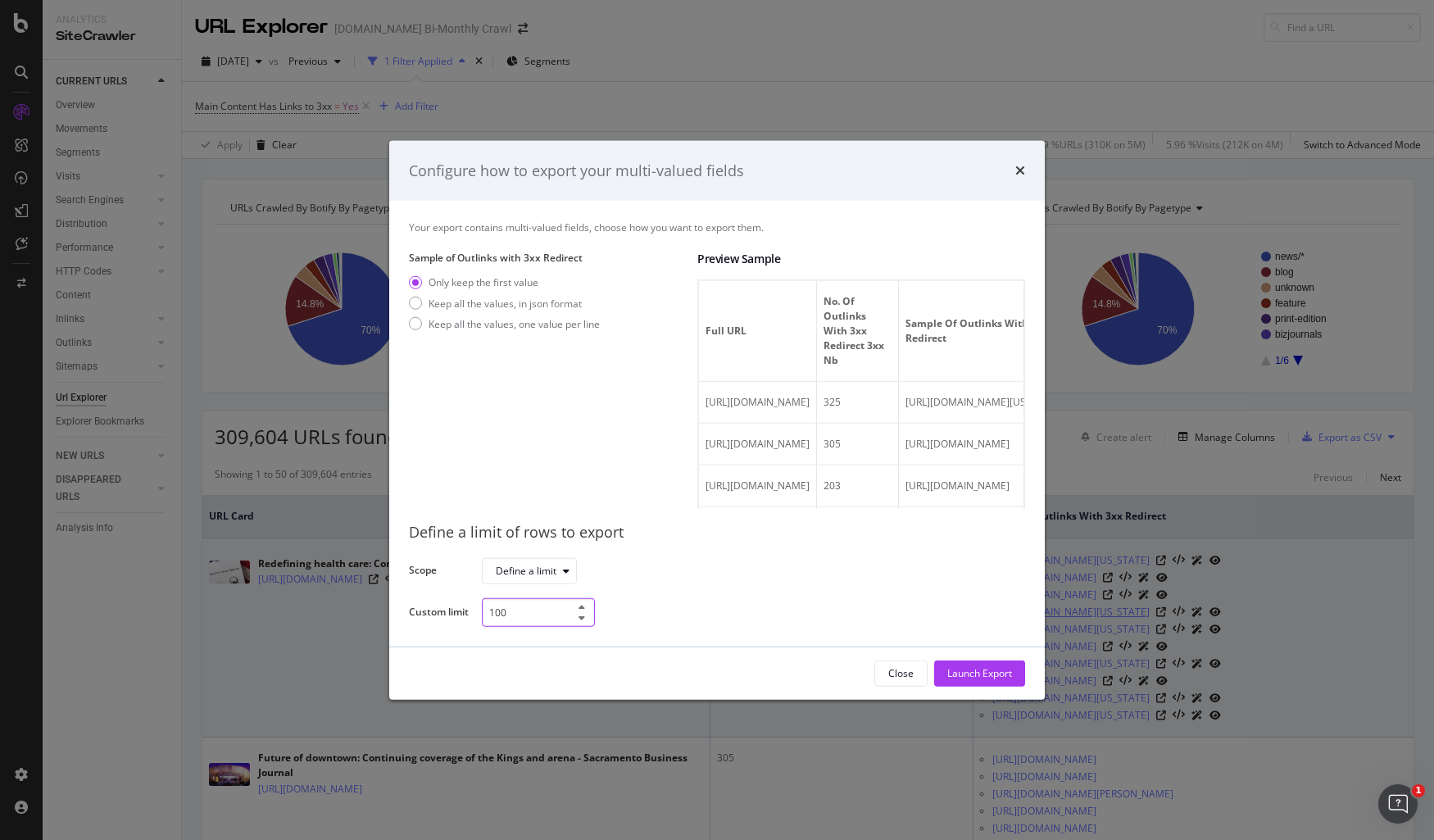
type input "100"
click at [968, 665] on div "Launch Export" at bounding box center [979, 674] width 65 height 25
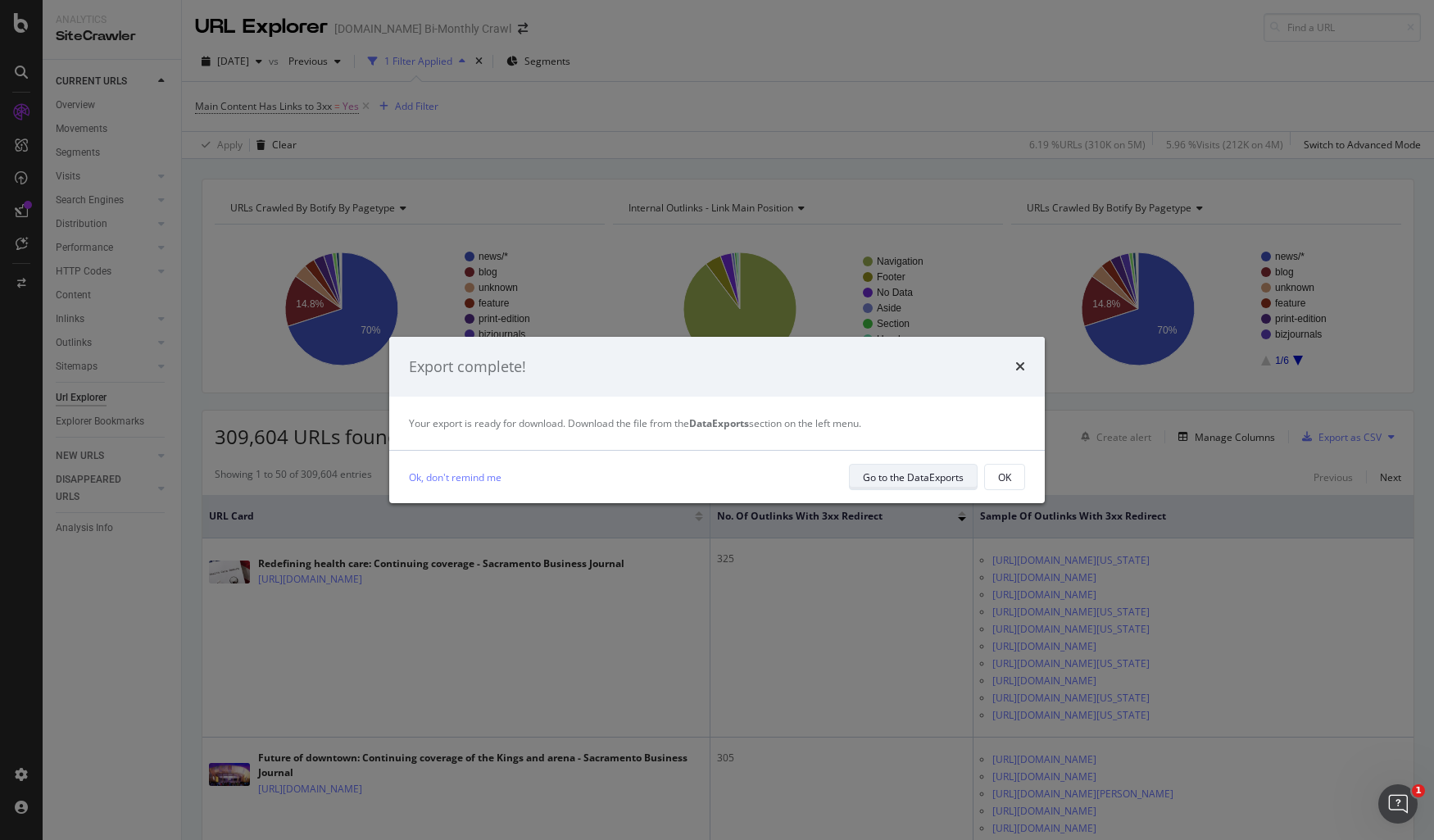
click at [912, 485] on div "Go to the DataExports" at bounding box center [914, 477] width 101 height 23
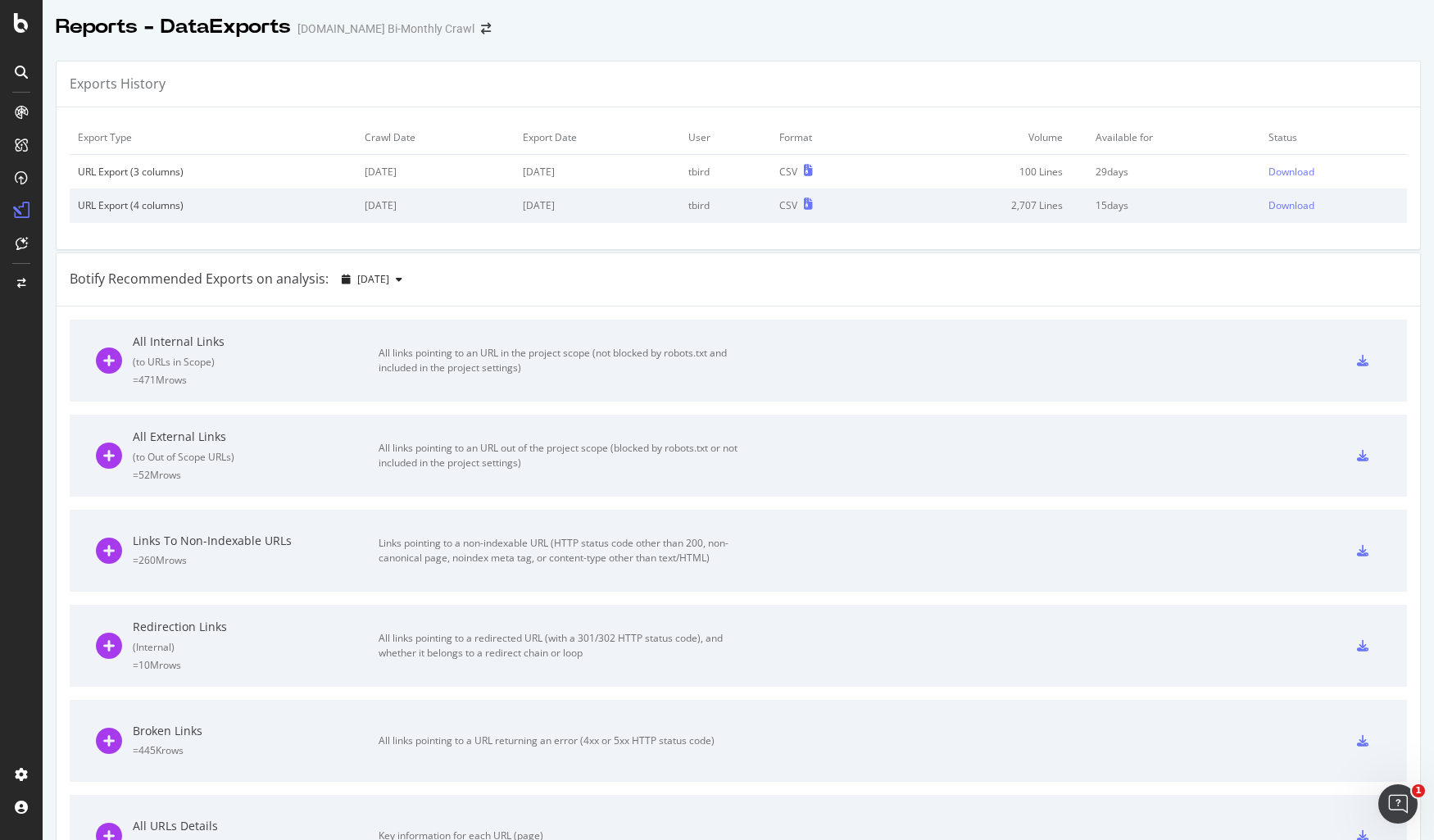
click at [242, 176] on div "URL Export (3 columns)" at bounding box center [213, 172] width 271 height 14
click at [1199, 174] on div "Download" at bounding box center [1292, 172] width 46 height 14
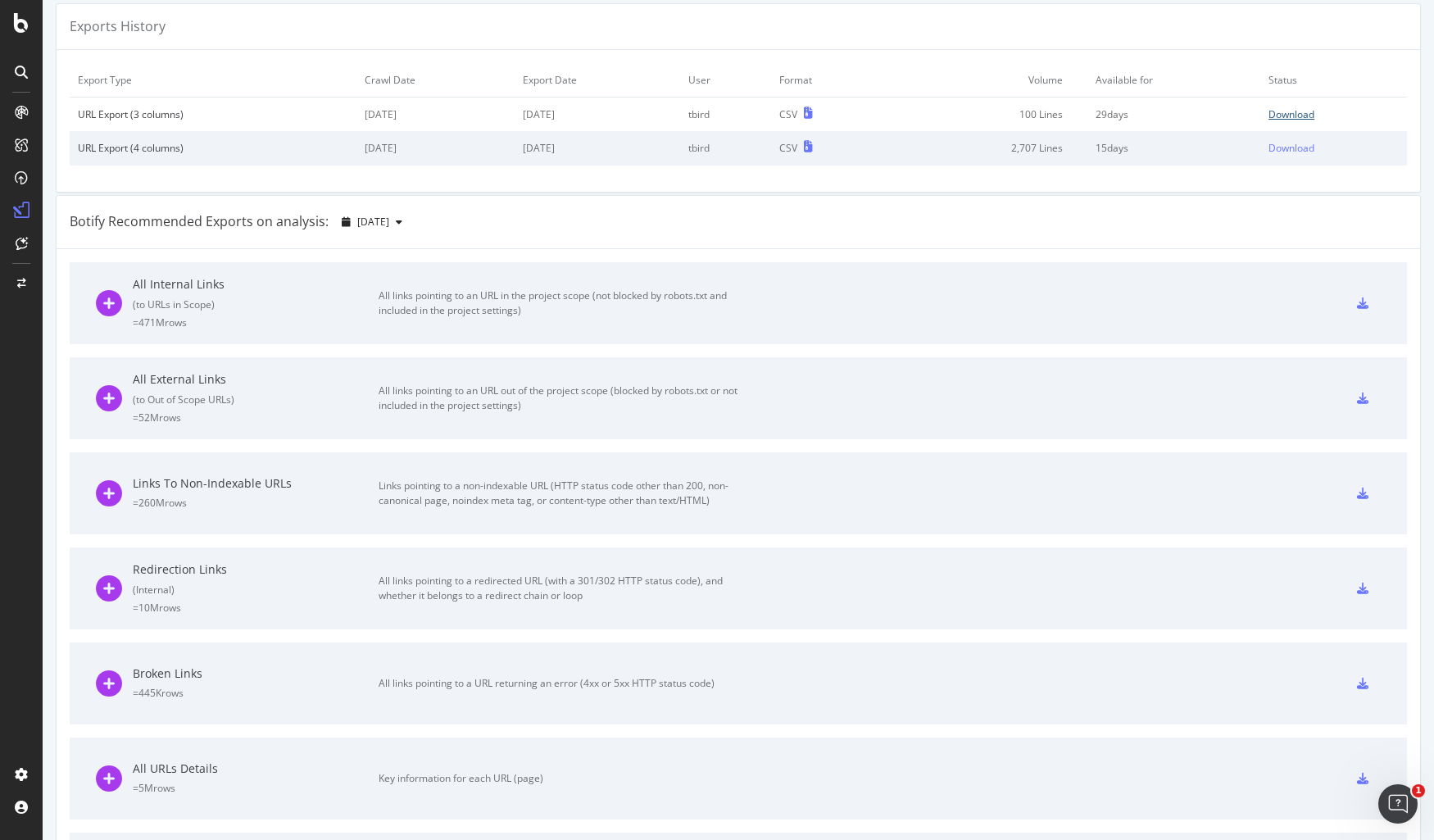
scroll to position [109, 0]
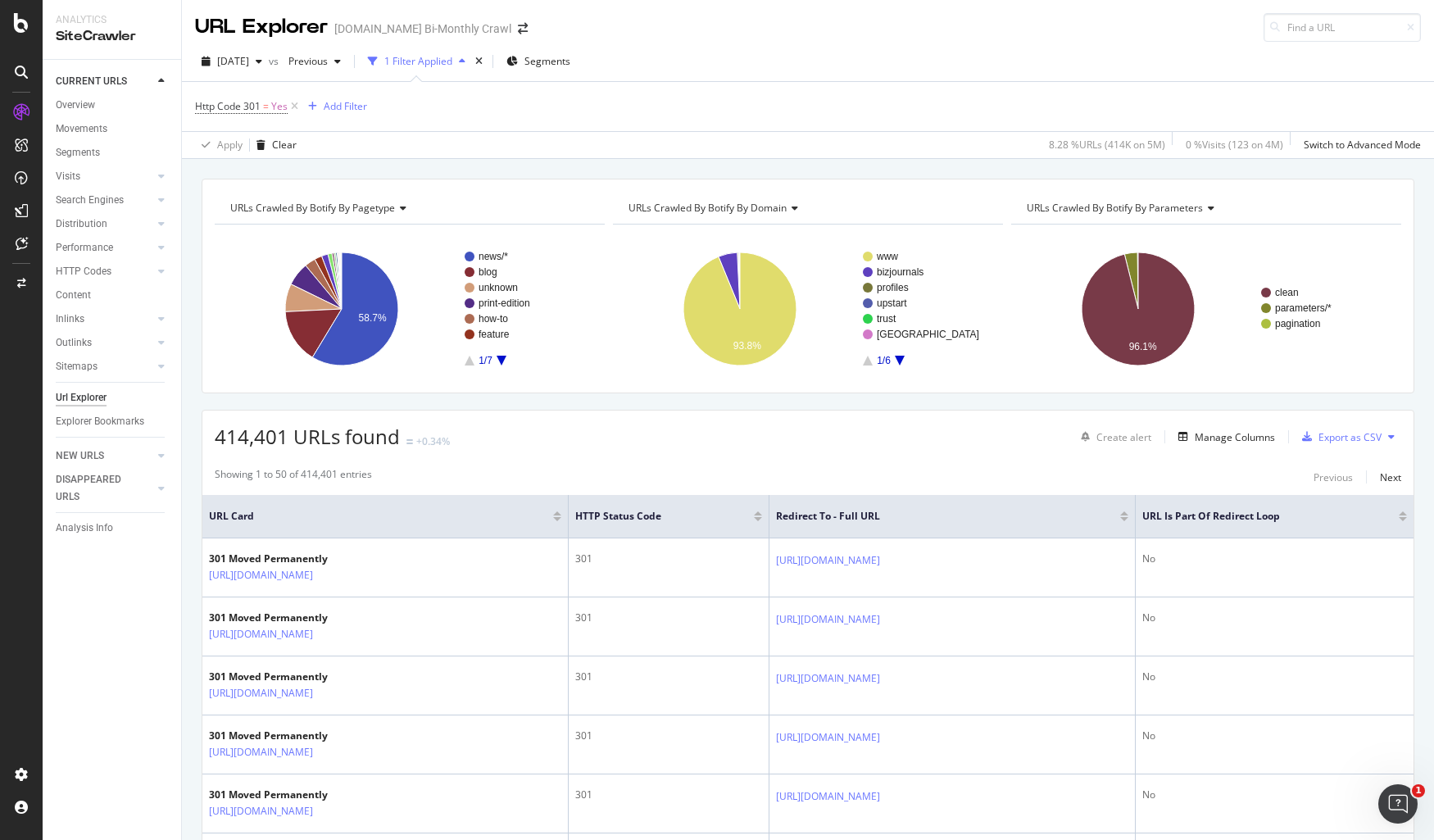
scroll to position [65, 0]
